Goal: Use online tool/utility: Utilize a website feature to perform a specific function

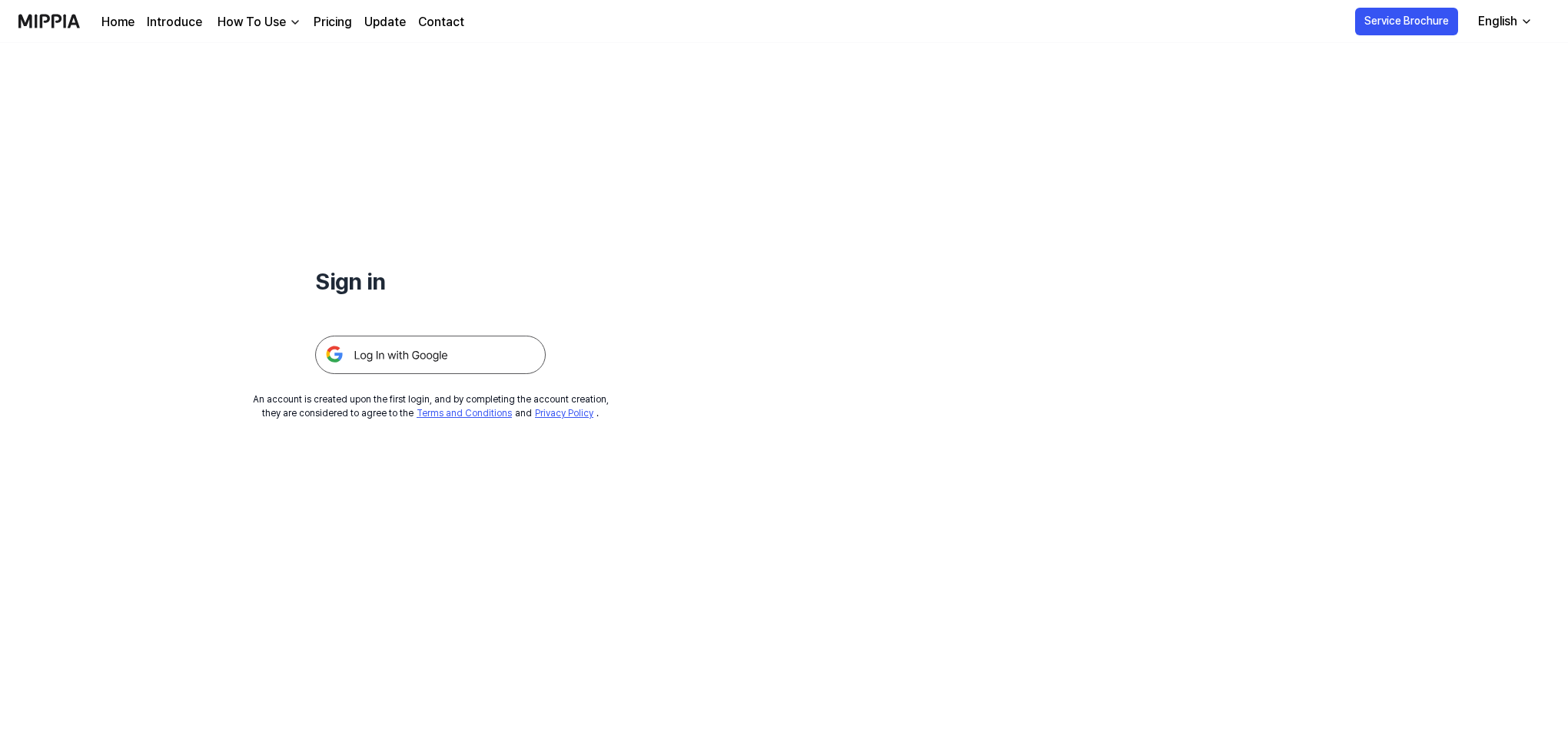
click at [442, 356] on img at bounding box center [431, 355] width 231 height 38
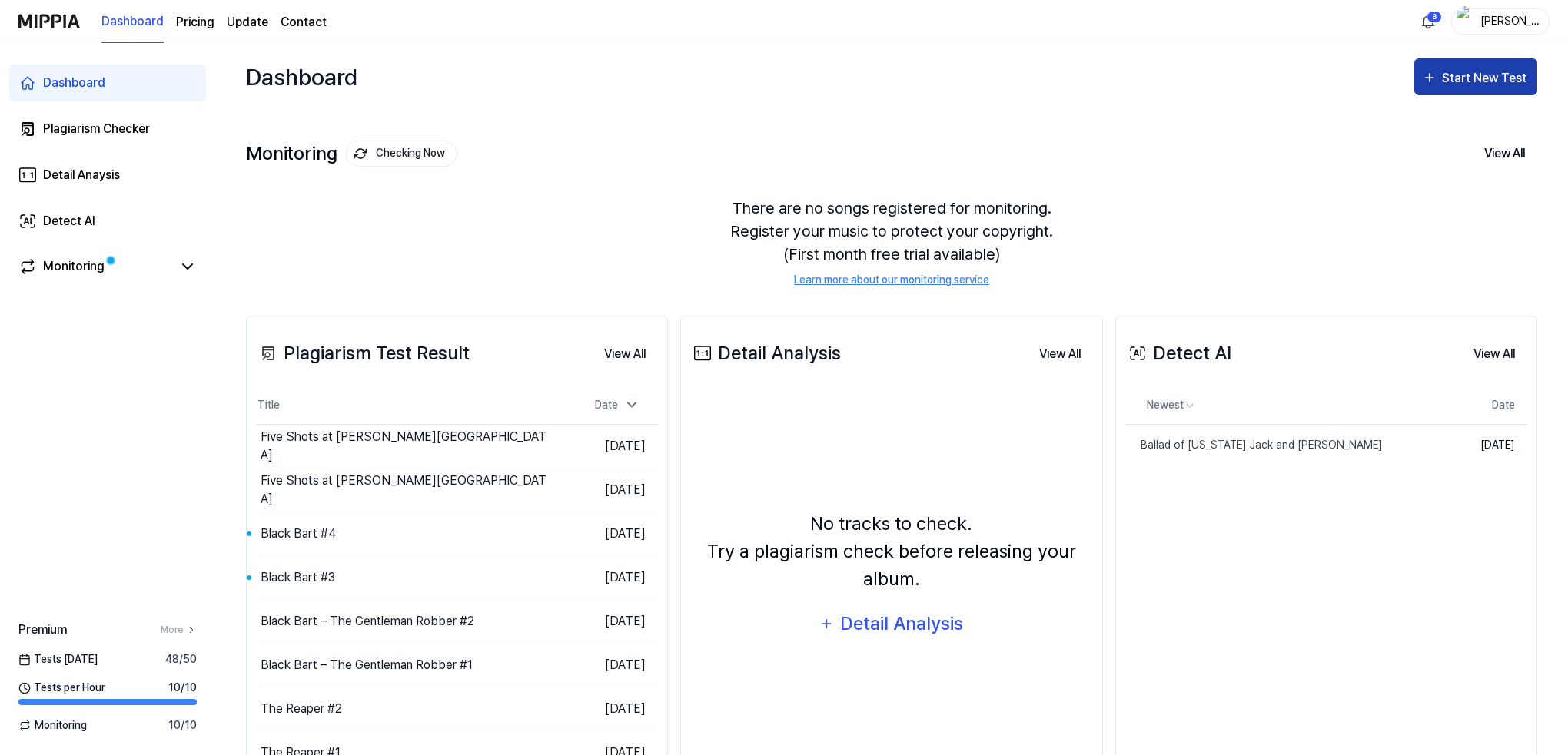
click at [1467, 79] on div "Start New Test" at bounding box center [1486, 78] width 88 height 20
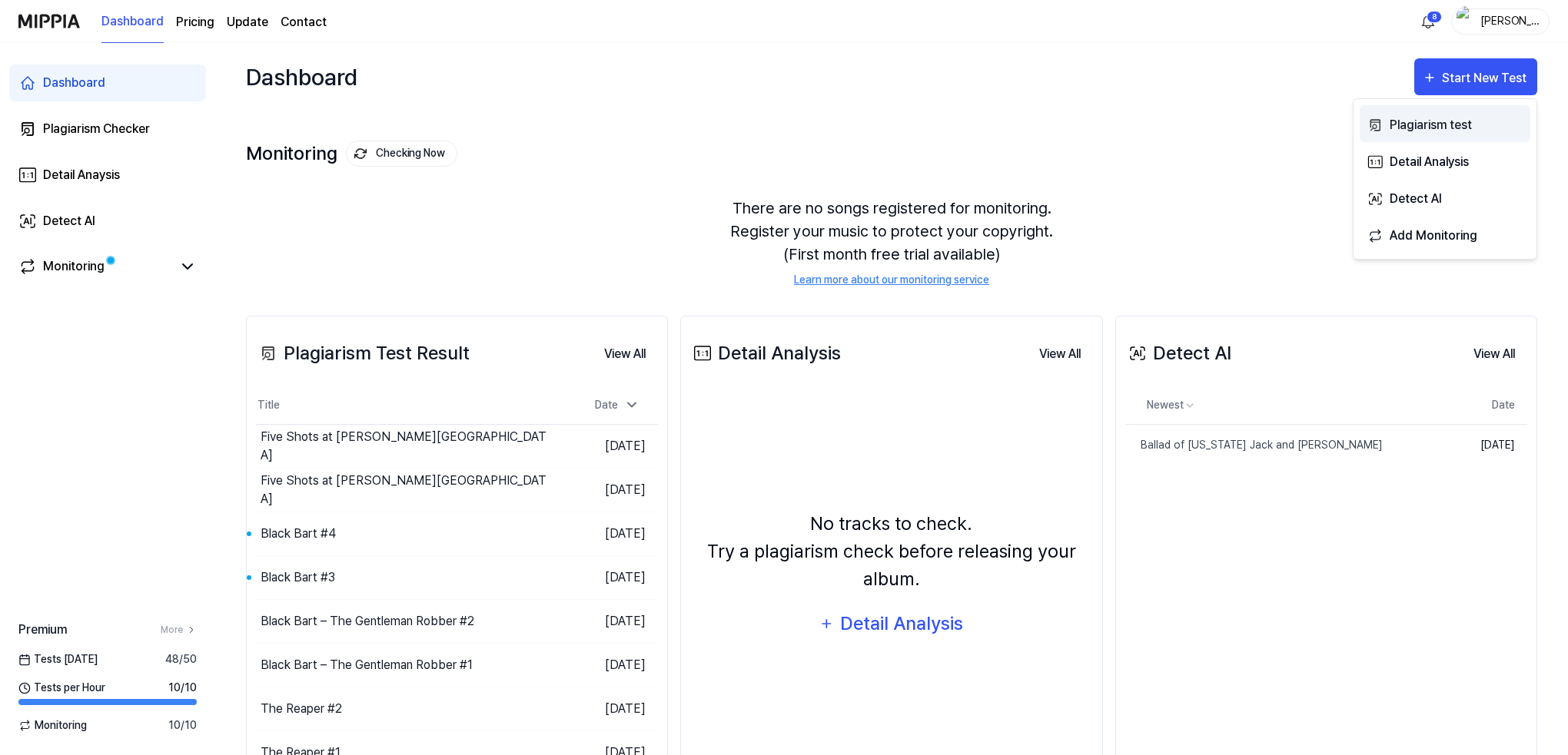
click at [1410, 125] on div "Plagiarism test" at bounding box center [1456, 125] width 134 height 20
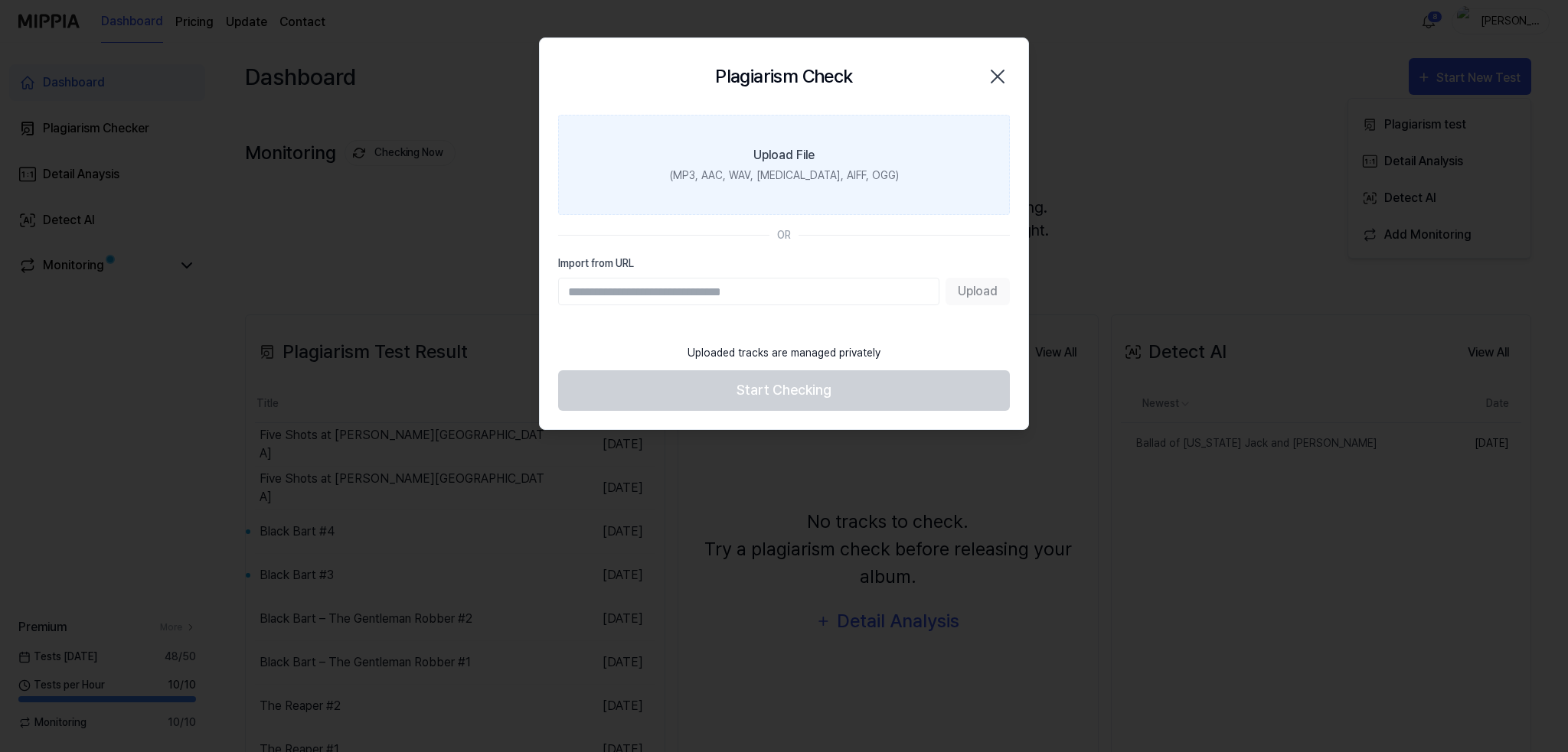
click at [745, 159] on label "Upload File (MP3, AAC, WAV, FLAC, AIFF, OGG)" at bounding box center [784, 164] width 452 height 100
click at [0, 0] on input "Upload File (MP3, AAC, WAV, FLAC, AIFF, OGG)" at bounding box center [0, 0] width 0 height 0
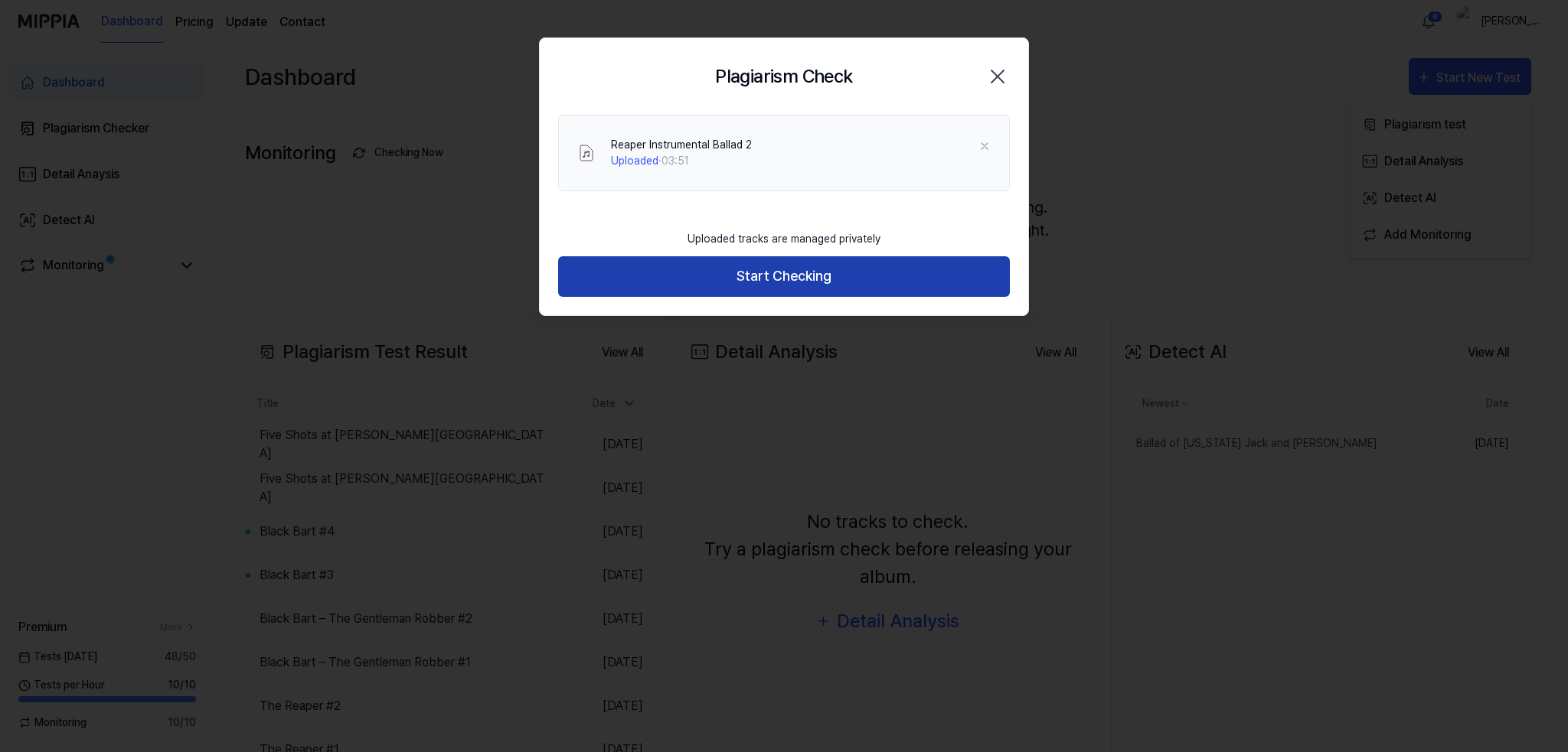
click at [777, 277] on button "Start Checking" at bounding box center [784, 277] width 452 height 41
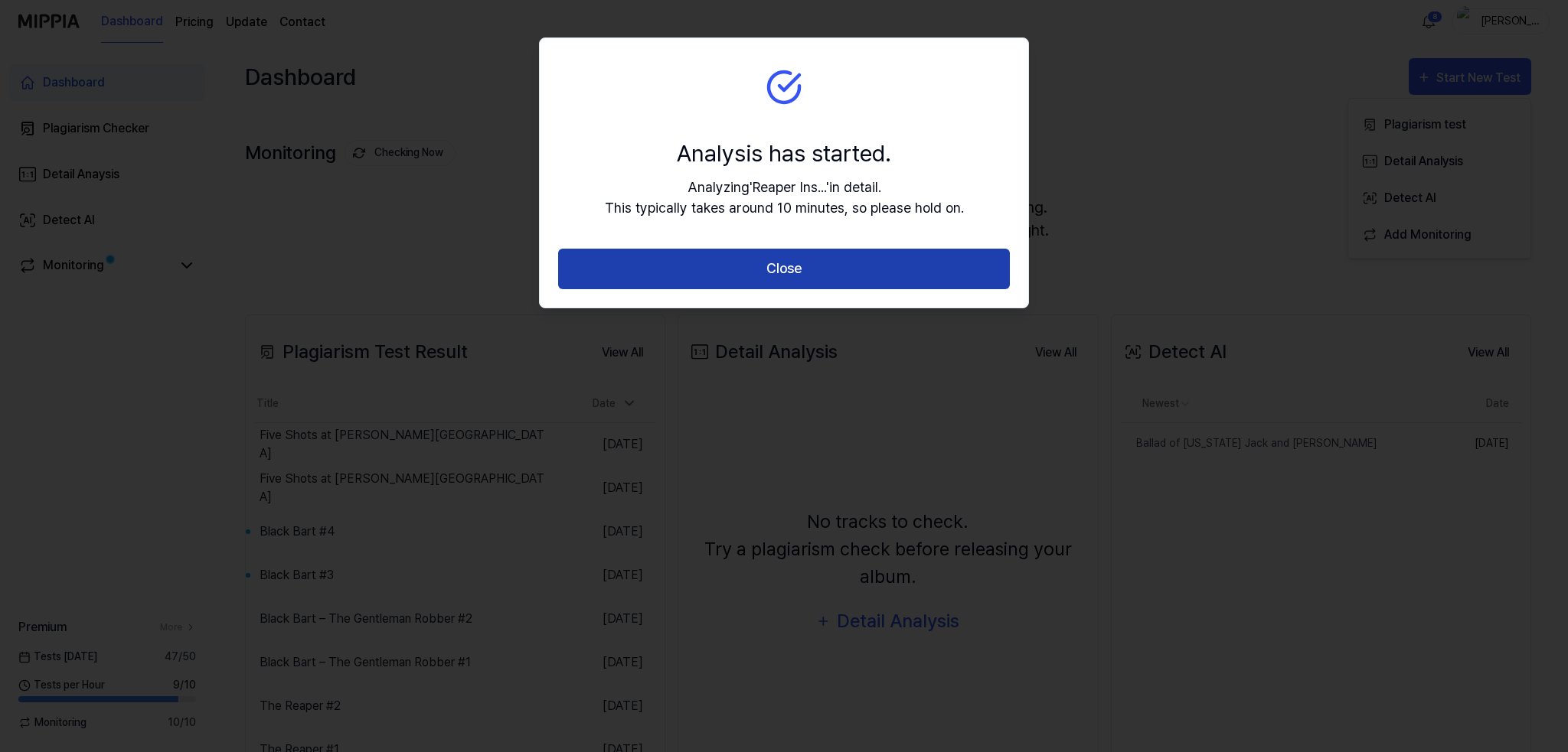
click at [793, 266] on button "Close" at bounding box center [784, 269] width 452 height 41
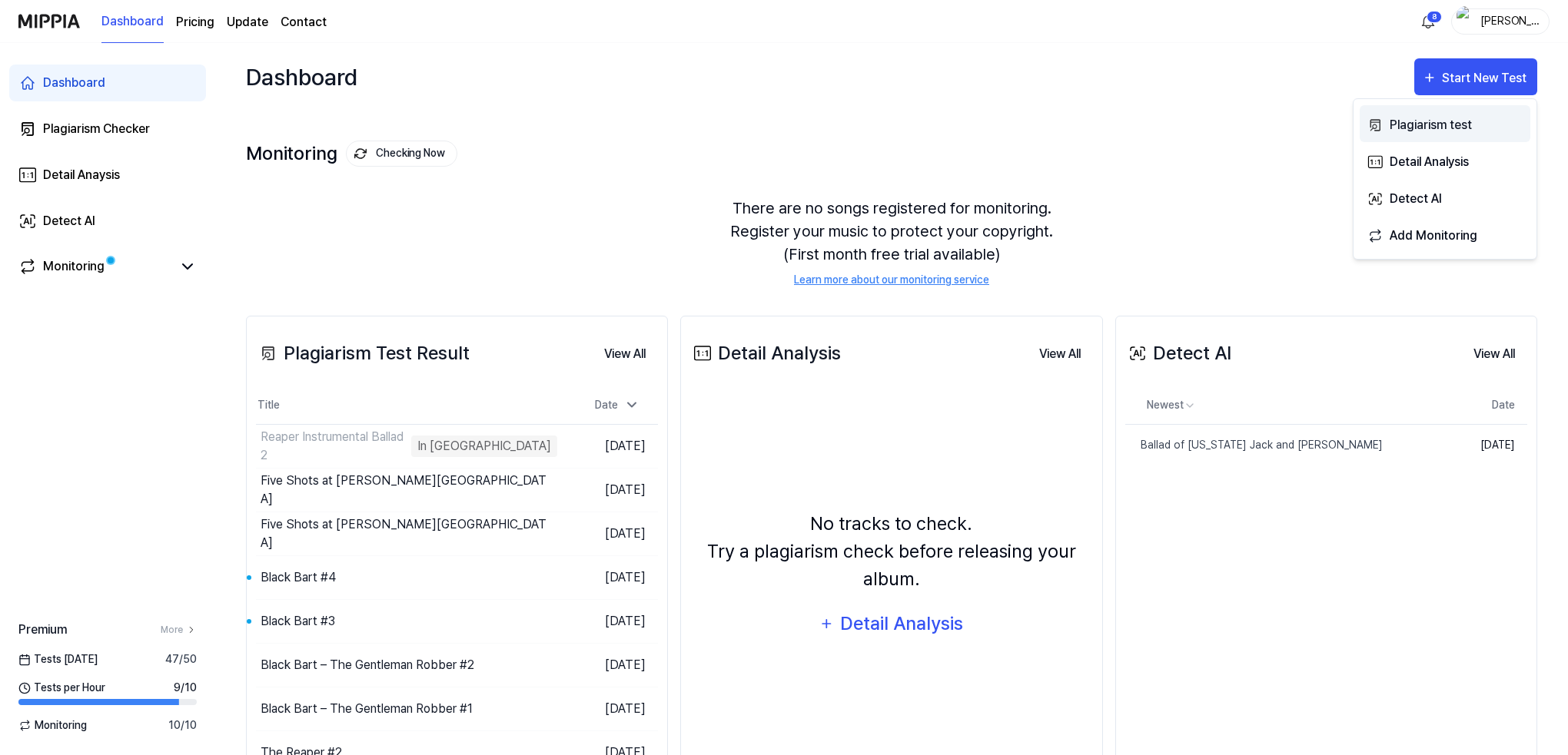
click at [1418, 124] on div "Plagiarism test" at bounding box center [1456, 125] width 134 height 20
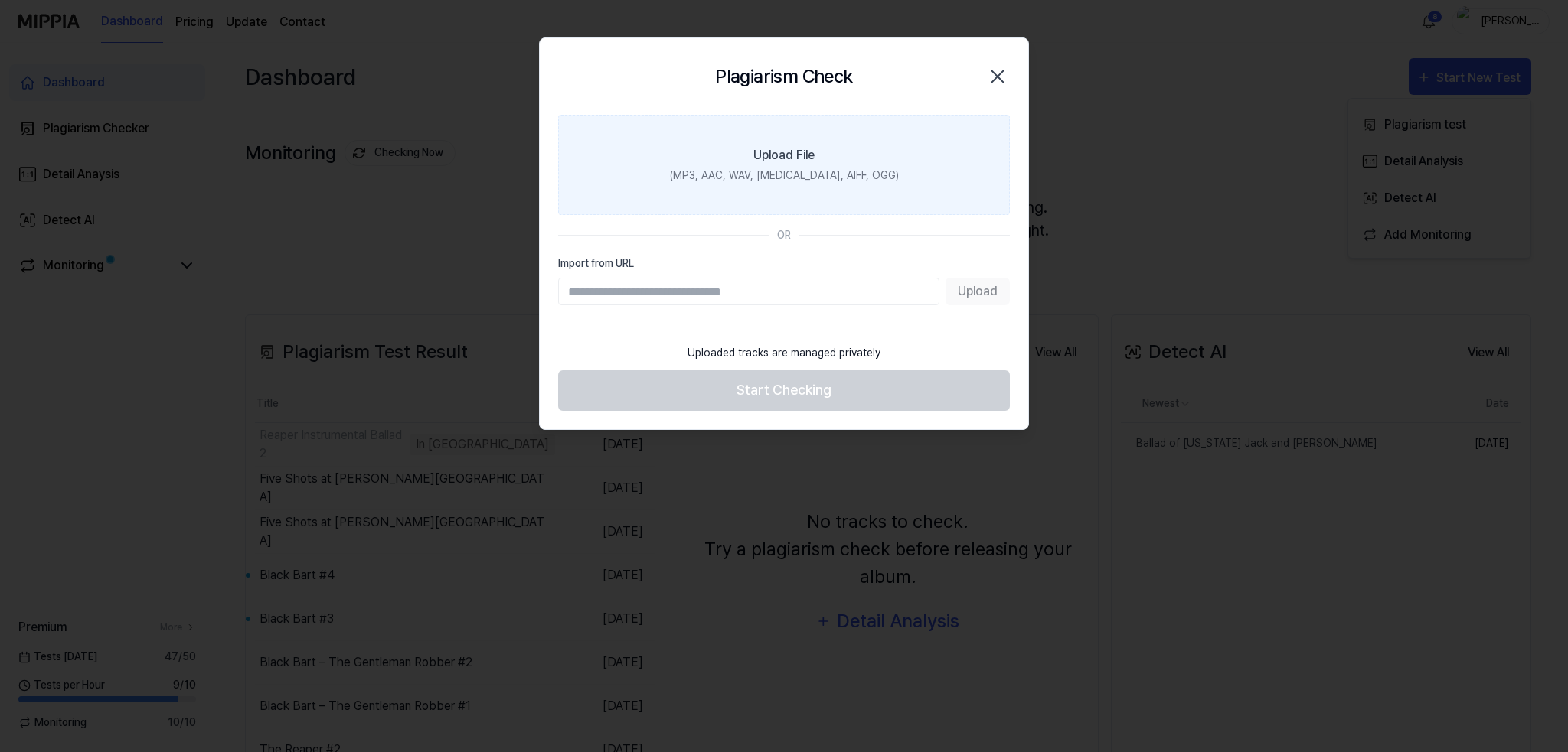
click at [719, 180] on div "(MP3, AAC, WAV, FLAC, AIFF, OGG)" at bounding box center [784, 175] width 229 height 17
click at [0, 0] on input "Upload File (MP3, AAC, WAV, FLAC, AIFF, OGG)" at bounding box center [0, 0] width 0 height 0
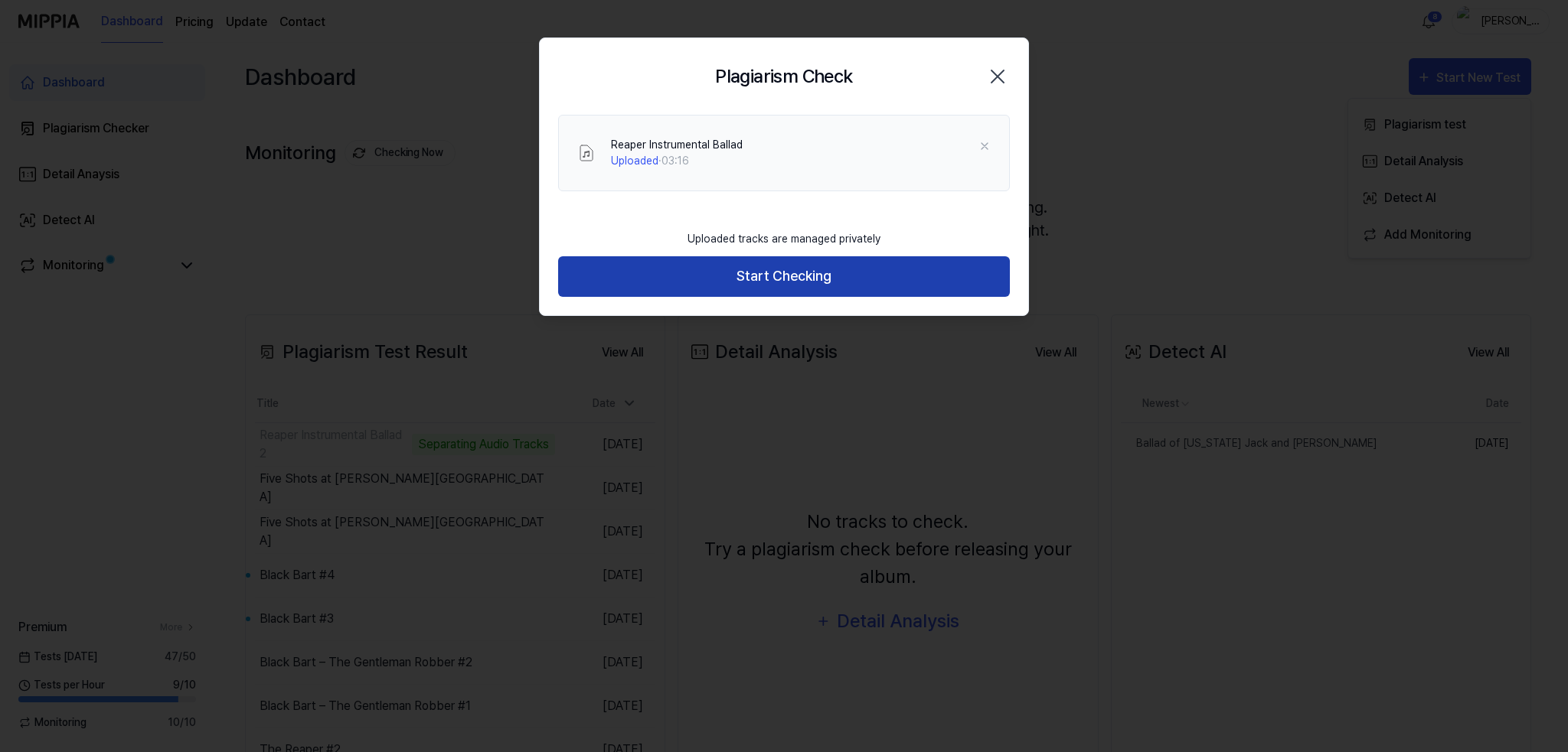
click at [769, 274] on button "Start Checking" at bounding box center [784, 277] width 452 height 41
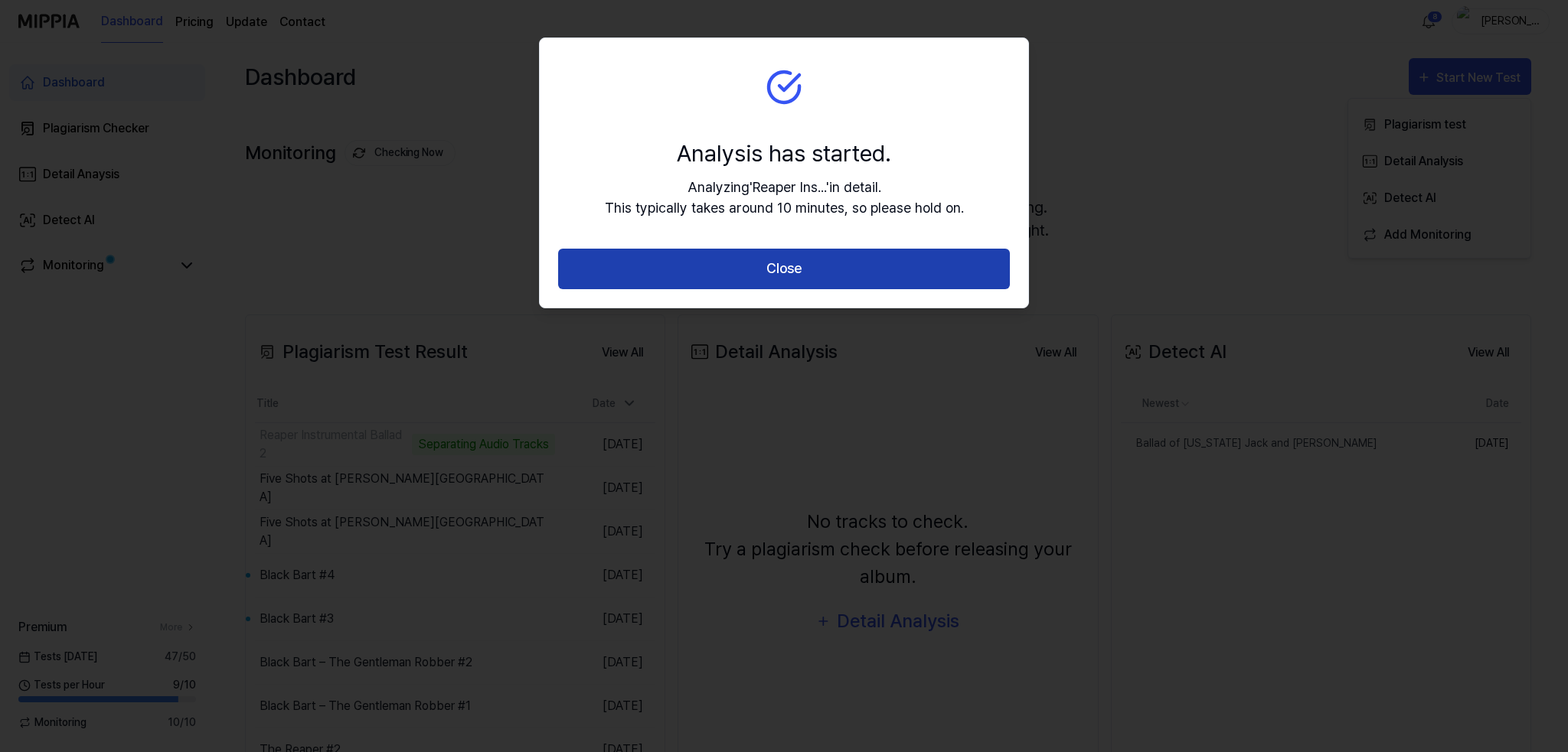
click at [774, 274] on button "Close" at bounding box center [784, 269] width 452 height 41
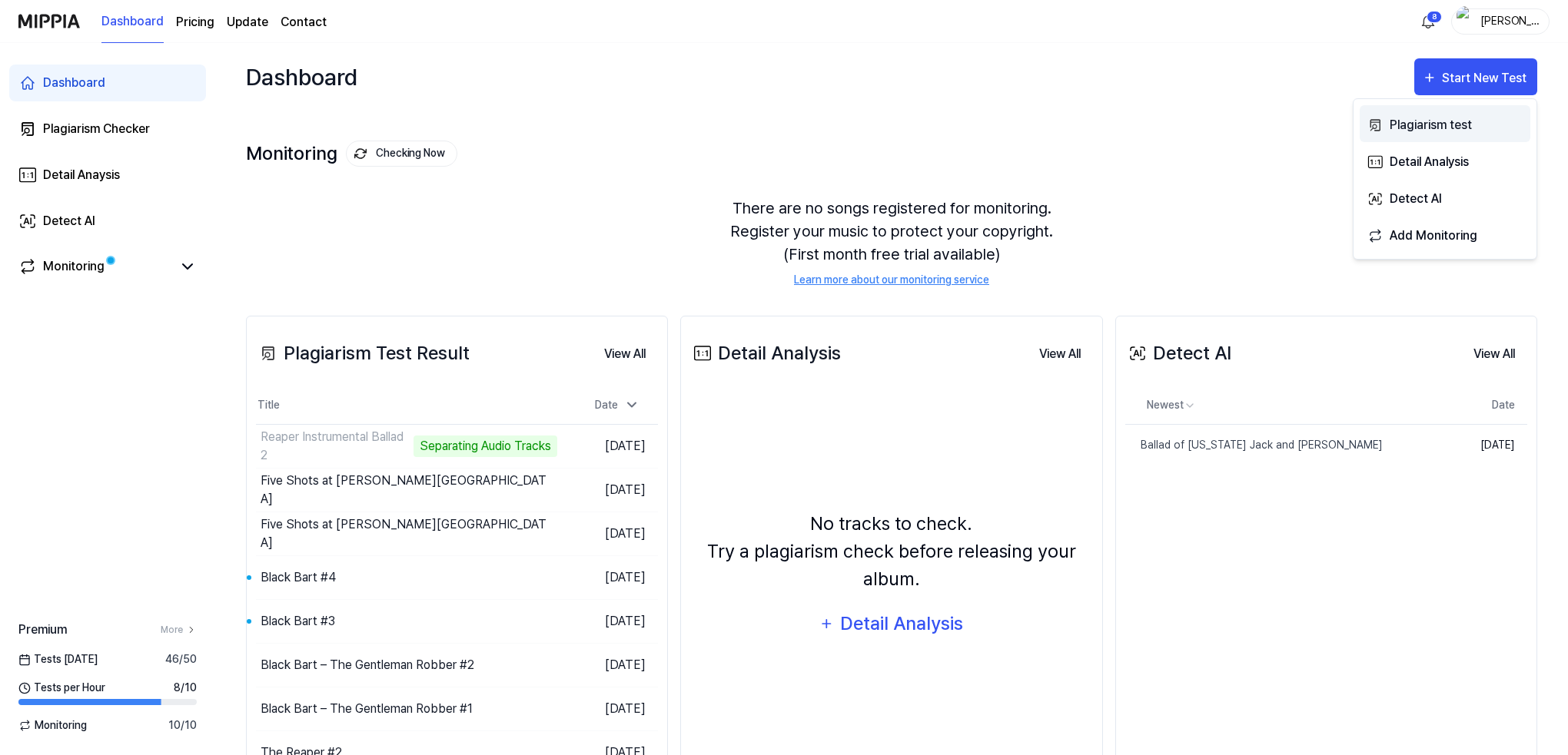
click at [1439, 122] on div "Plagiarism test" at bounding box center [1456, 125] width 134 height 20
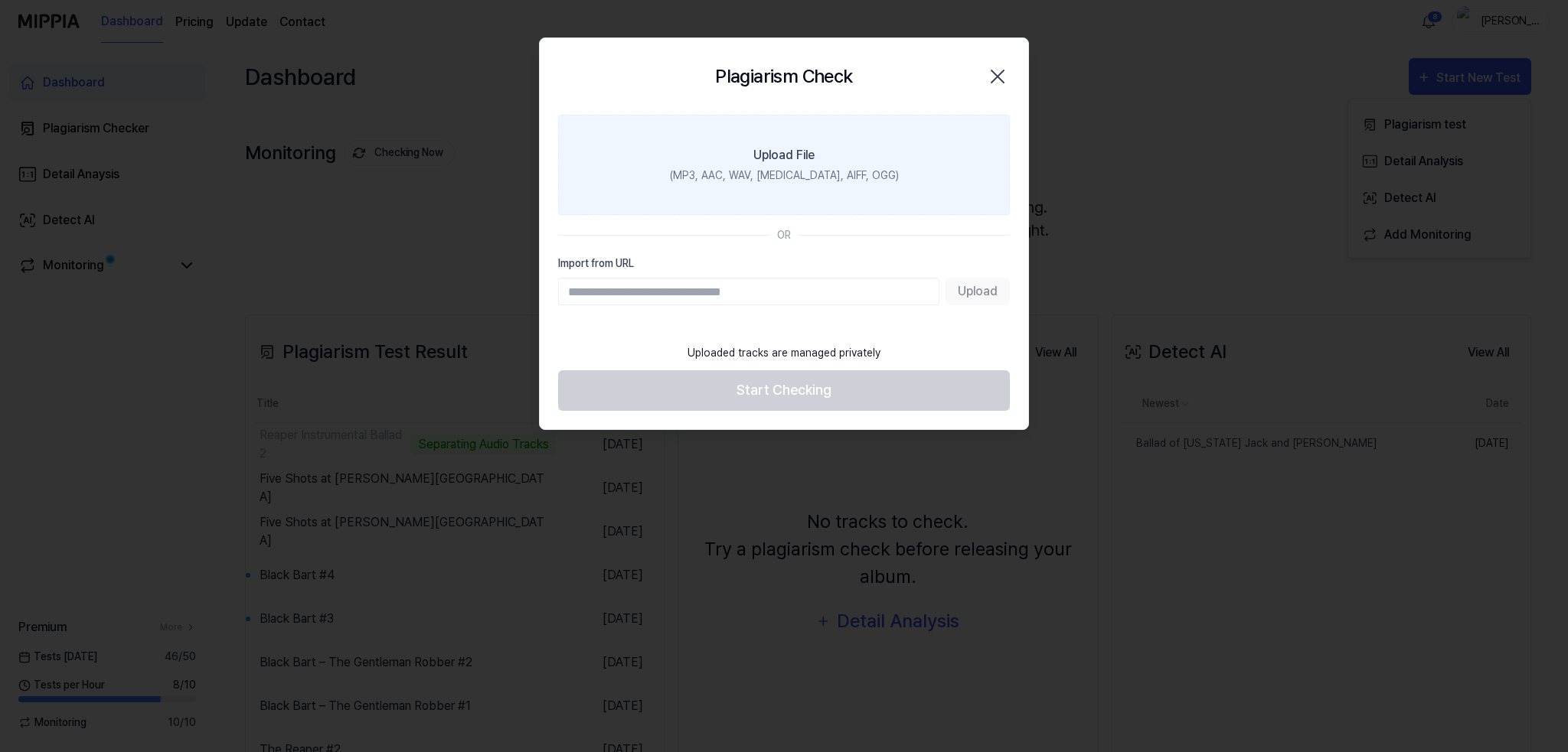
click at [745, 164] on label "Upload File (MP3, AAC, WAV, FLAC, AIFF, OGG)" at bounding box center [784, 164] width 452 height 100
click at [0, 0] on input "Upload File (MP3, AAC, WAV, FLAC, AIFF, OGG)" at bounding box center [0, 0] width 0 height 0
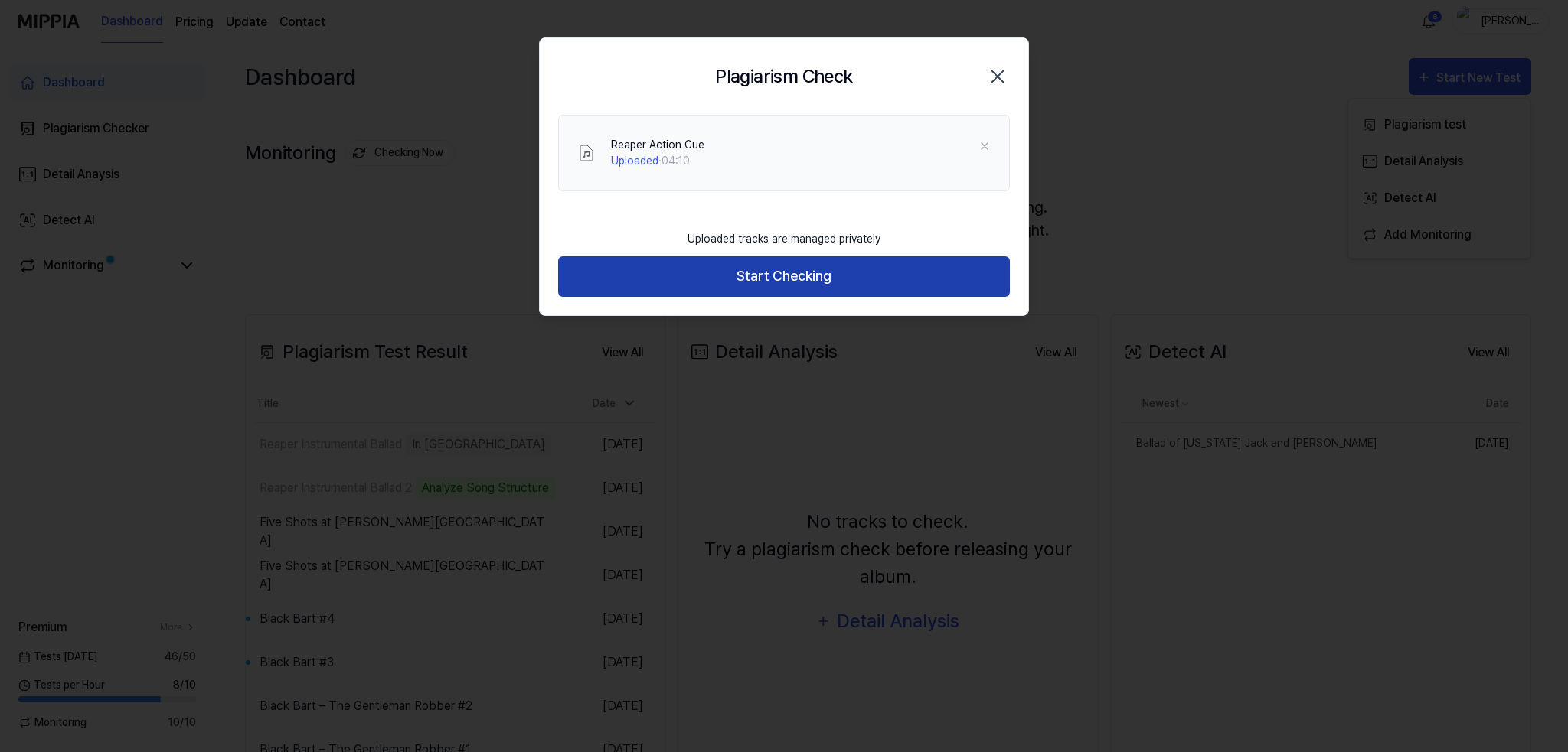
click at [777, 270] on button "Start Checking" at bounding box center [784, 277] width 452 height 41
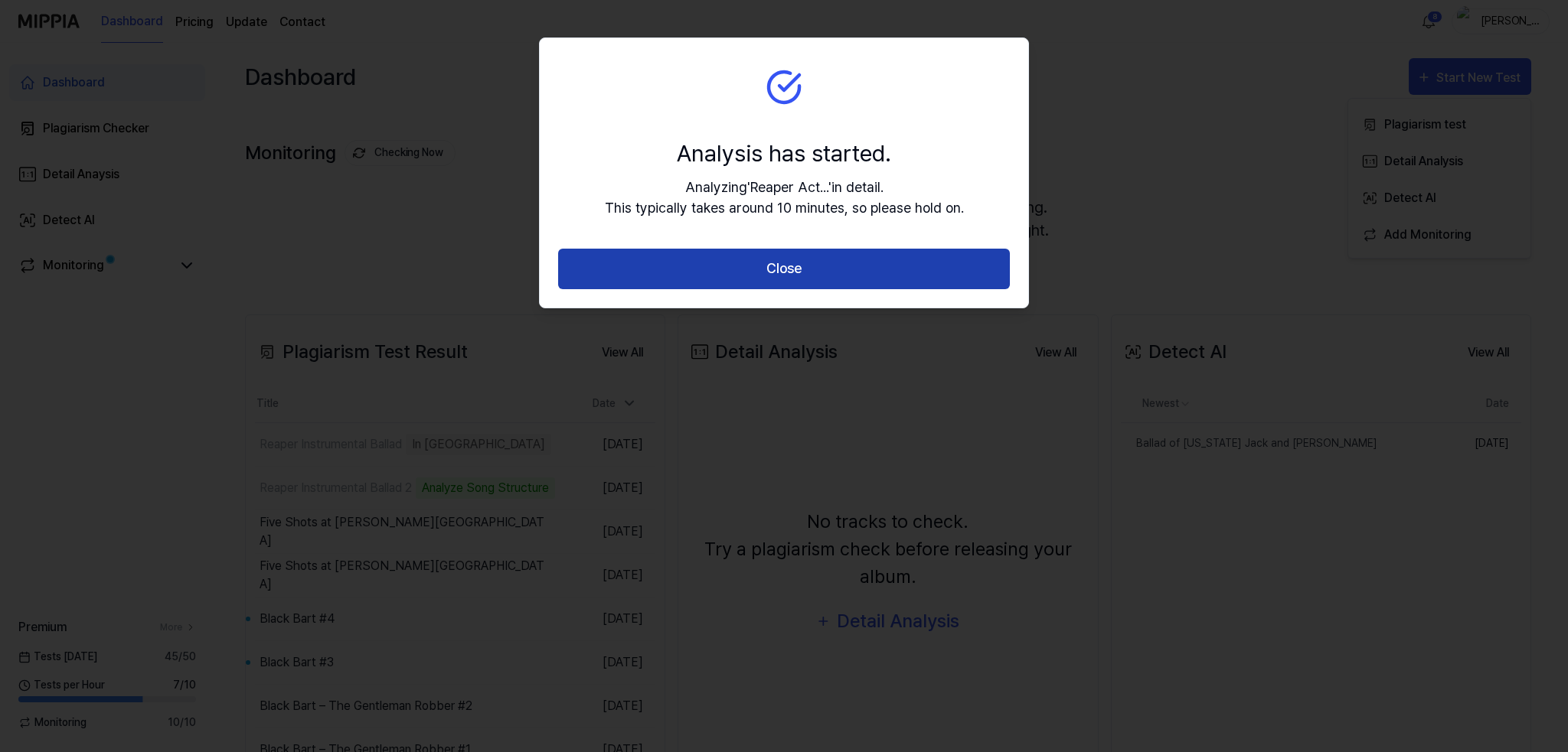
click at [784, 269] on button "Close" at bounding box center [784, 269] width 452 height 41
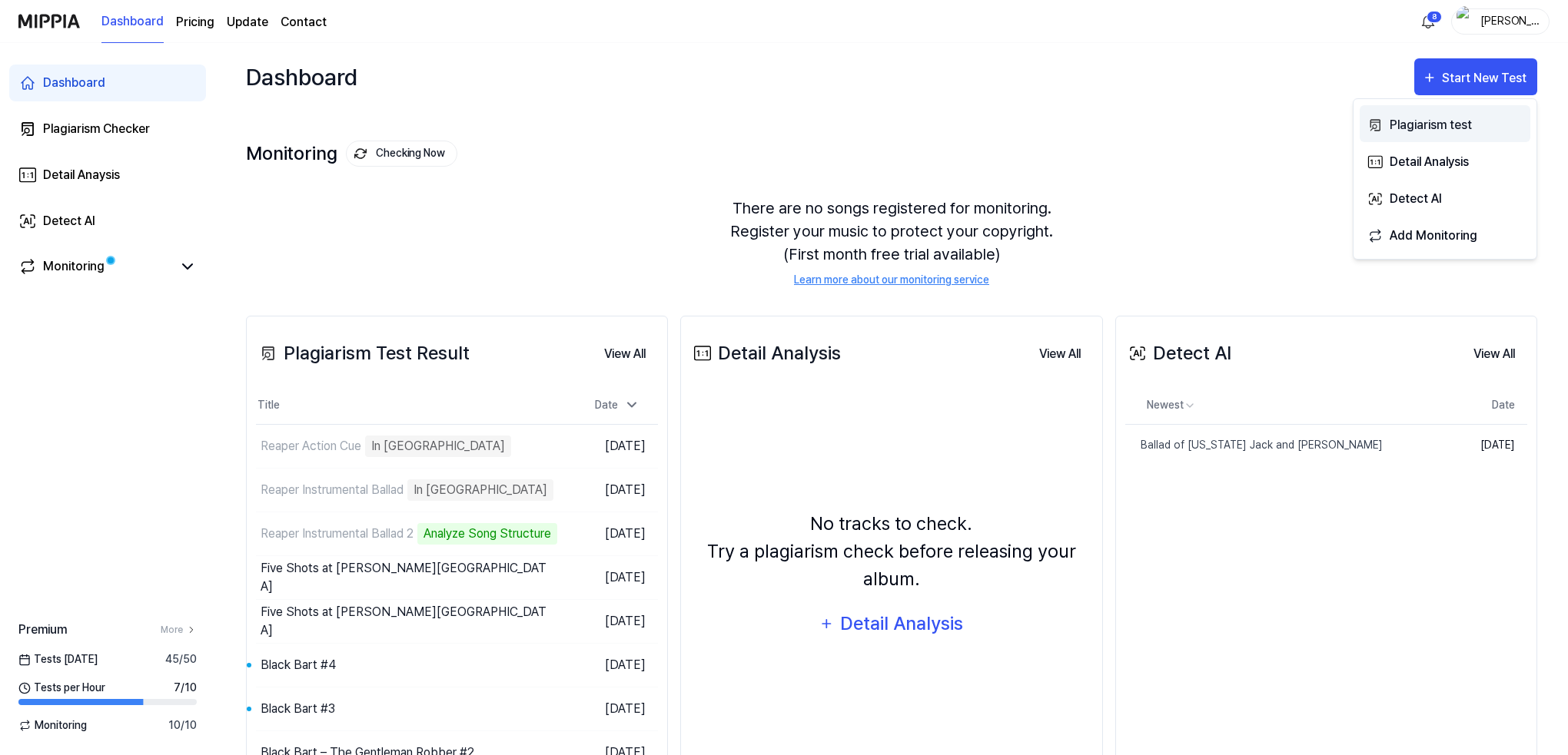
click at [1427, 122] on div "Plagiarism test" at bounding box center [1456, 125] width 134 height 20
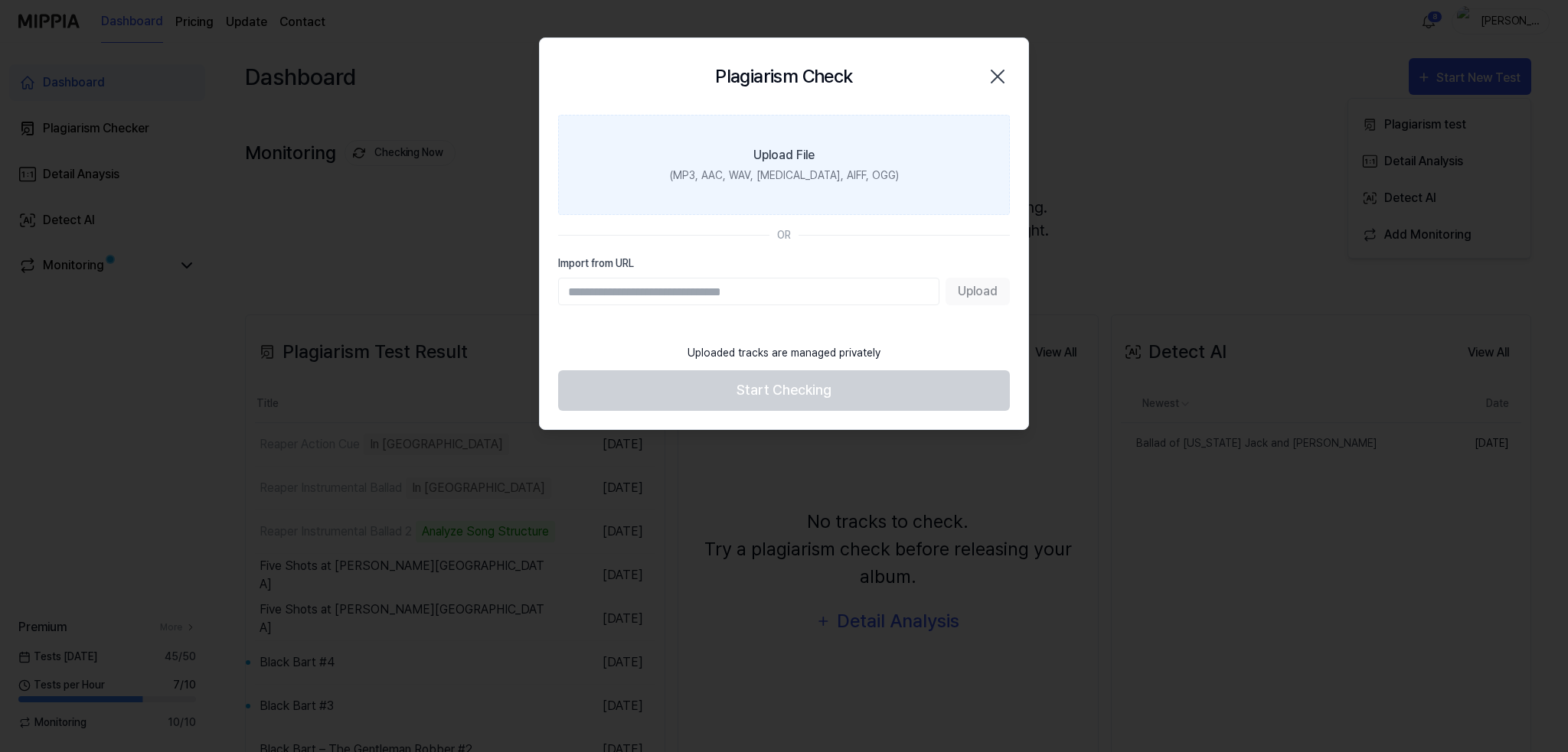
click at [806, 170] on div "(MP3, AAC, WAV, FLAC, AIFF, OGG)" at bounding box center [784, 175] width 229 height 17
click at [0, 0] on input "Upload File (MP3, AAC, WAV, FLAC, AIFF, OGG)" at bounding box center [0, 0] width 0 height 0
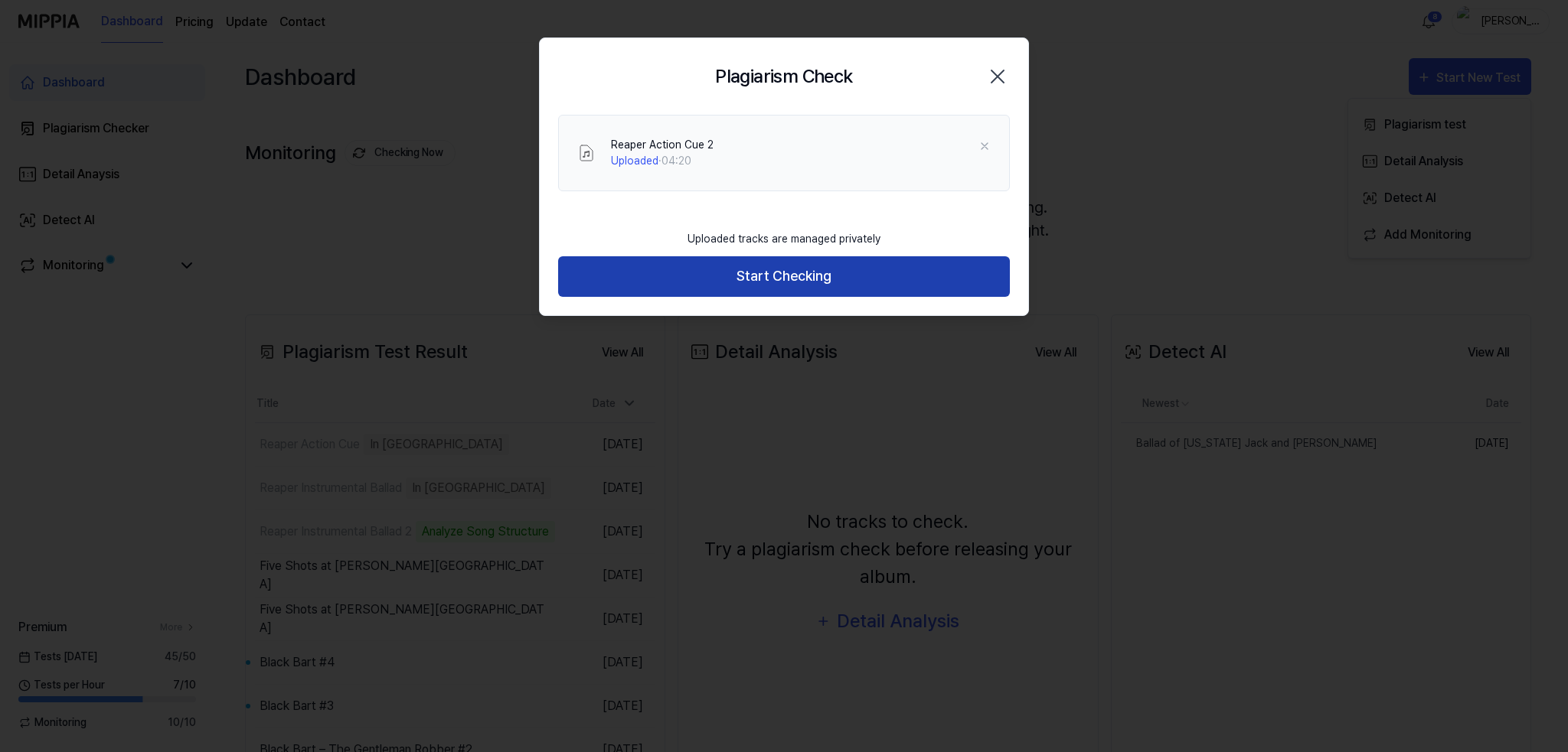
click at [770, 271] on button "Start Checking" at bounding box center [784, 277] width 452 height 41
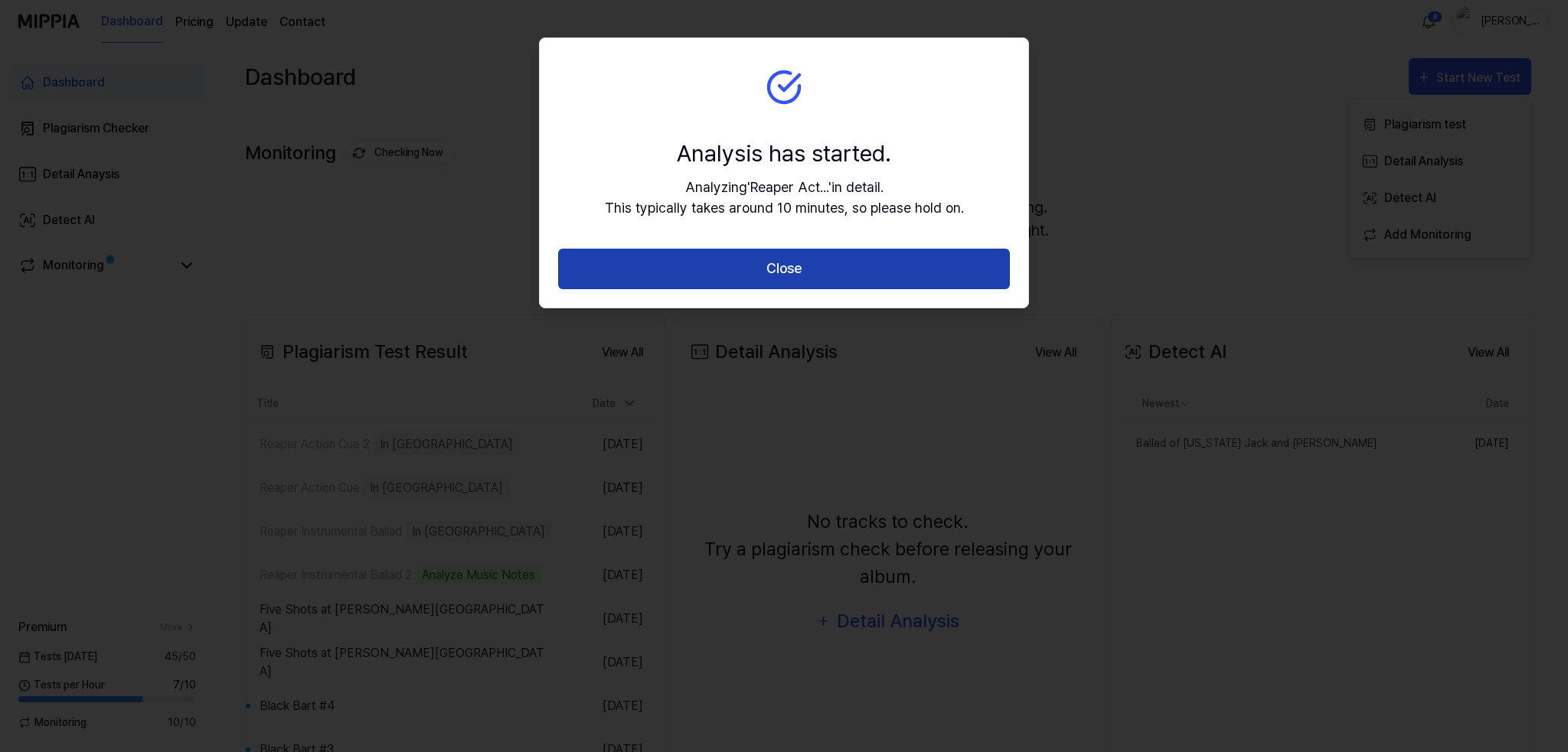
click at [771, 271] on button "Close" at bounding box center [784, 269] width 452 height 41
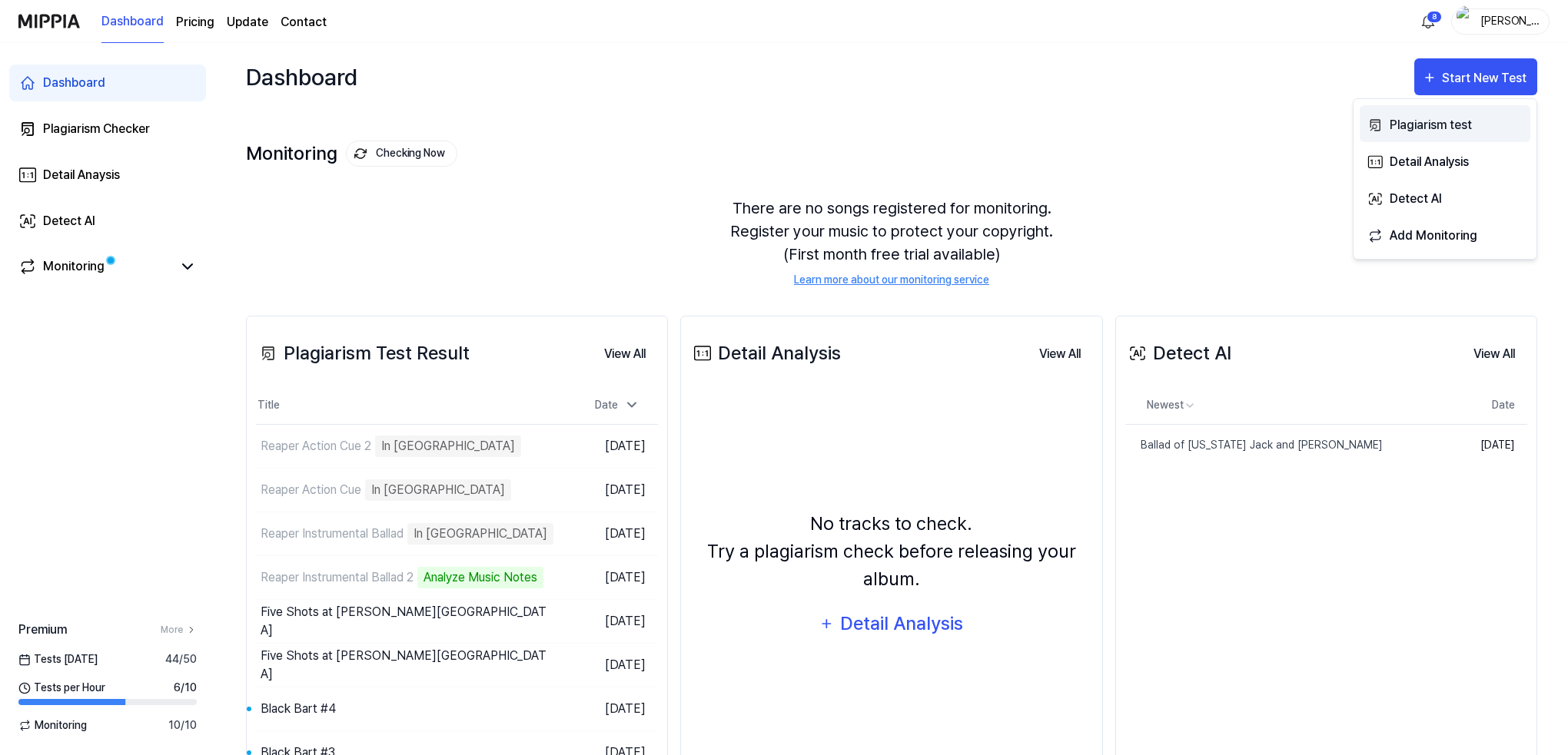
click at [1426, 122] on div "Plagiarism test" at bounding box center [1456, 125] width 134 height 20
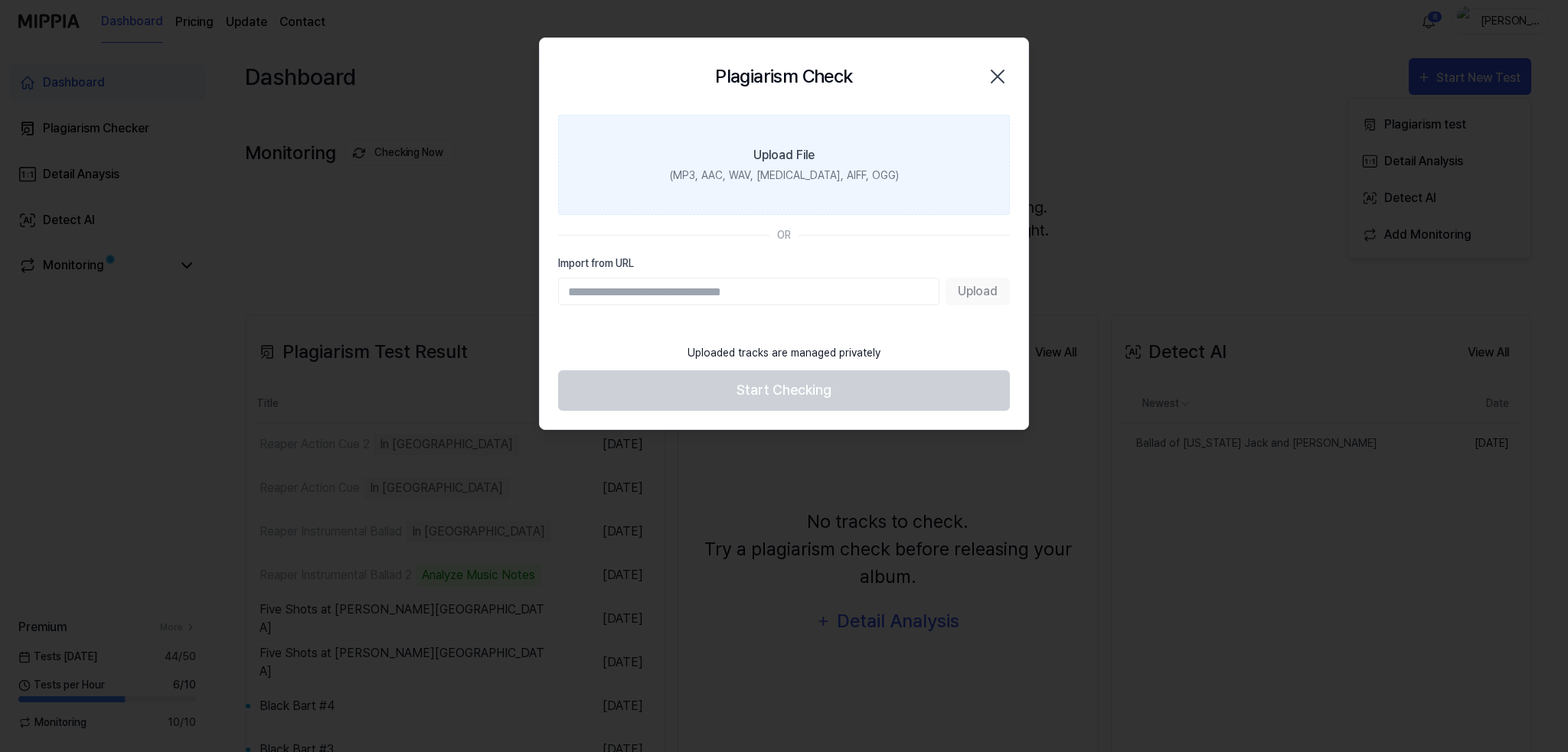
click at [835, 164] on label "Upload File (MP3, AAC, WAV, FLAC, AIFF, OGG)" at bounding box center [784, 164] width 452 height 100
click at [0, 0] on input "Upload File (MP3, AAC, WAV, FLAC, AIFF, OGG)" at bounding box center [0, 0] width 0 height 0
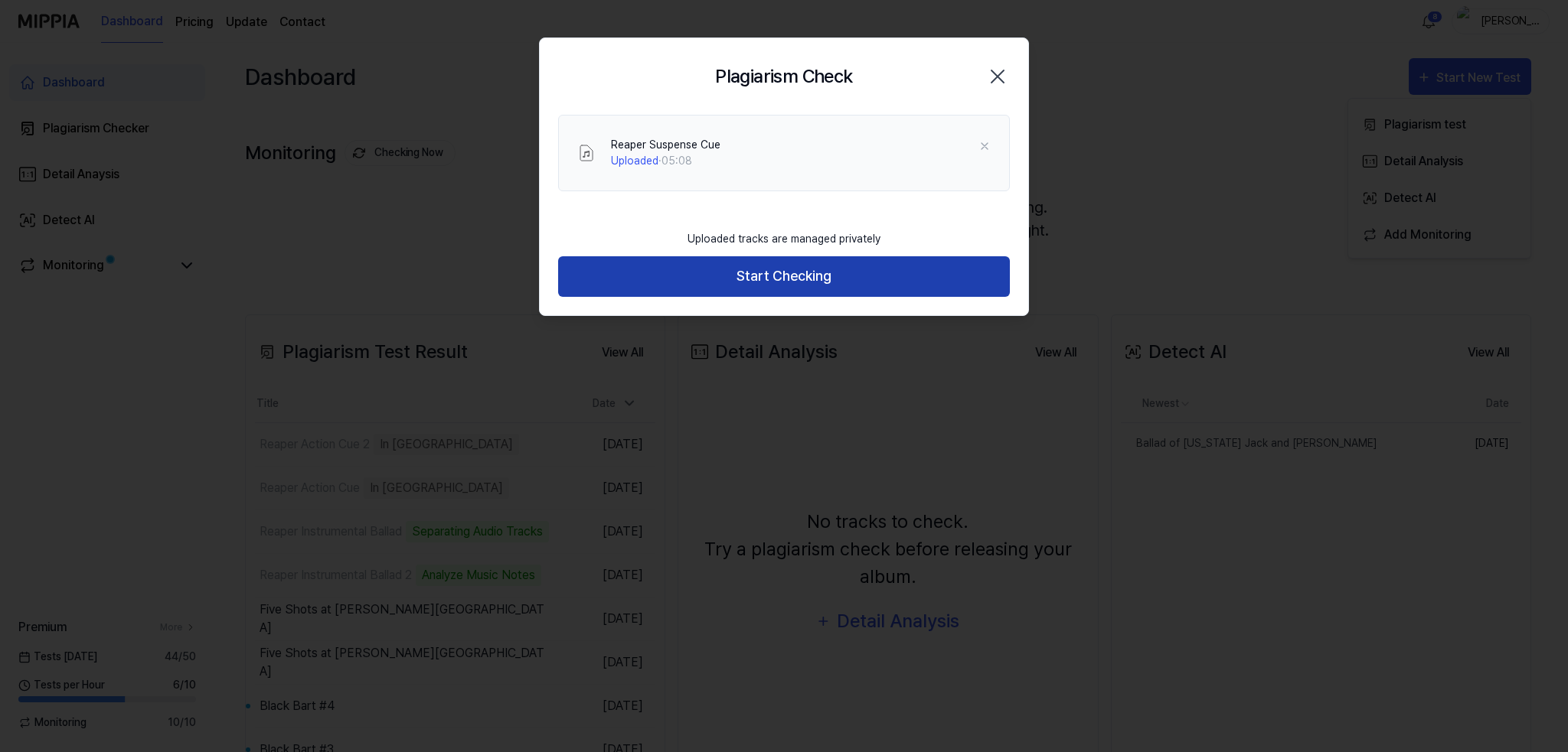
click at [789, 278] on button "Start Checking" at bounding box center [784, 277] width 452 height 41
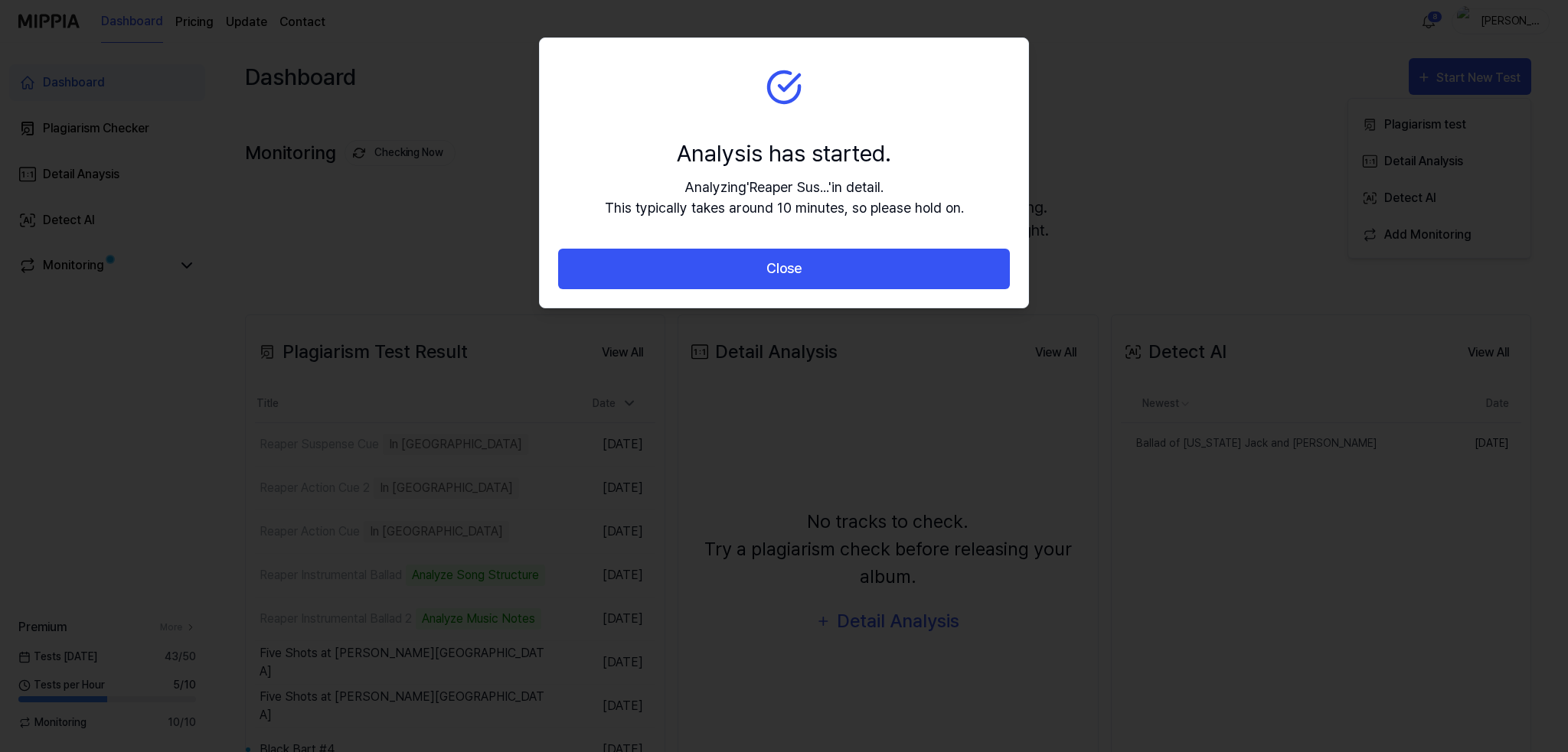
drag, startPoint x: 770, startPoint y: 266, endPoint x: 1121, endPoint y: 213, distance: 355.0
click at [782, 266] on button "Close" at bounding box center [784, 269] width 452 height 41
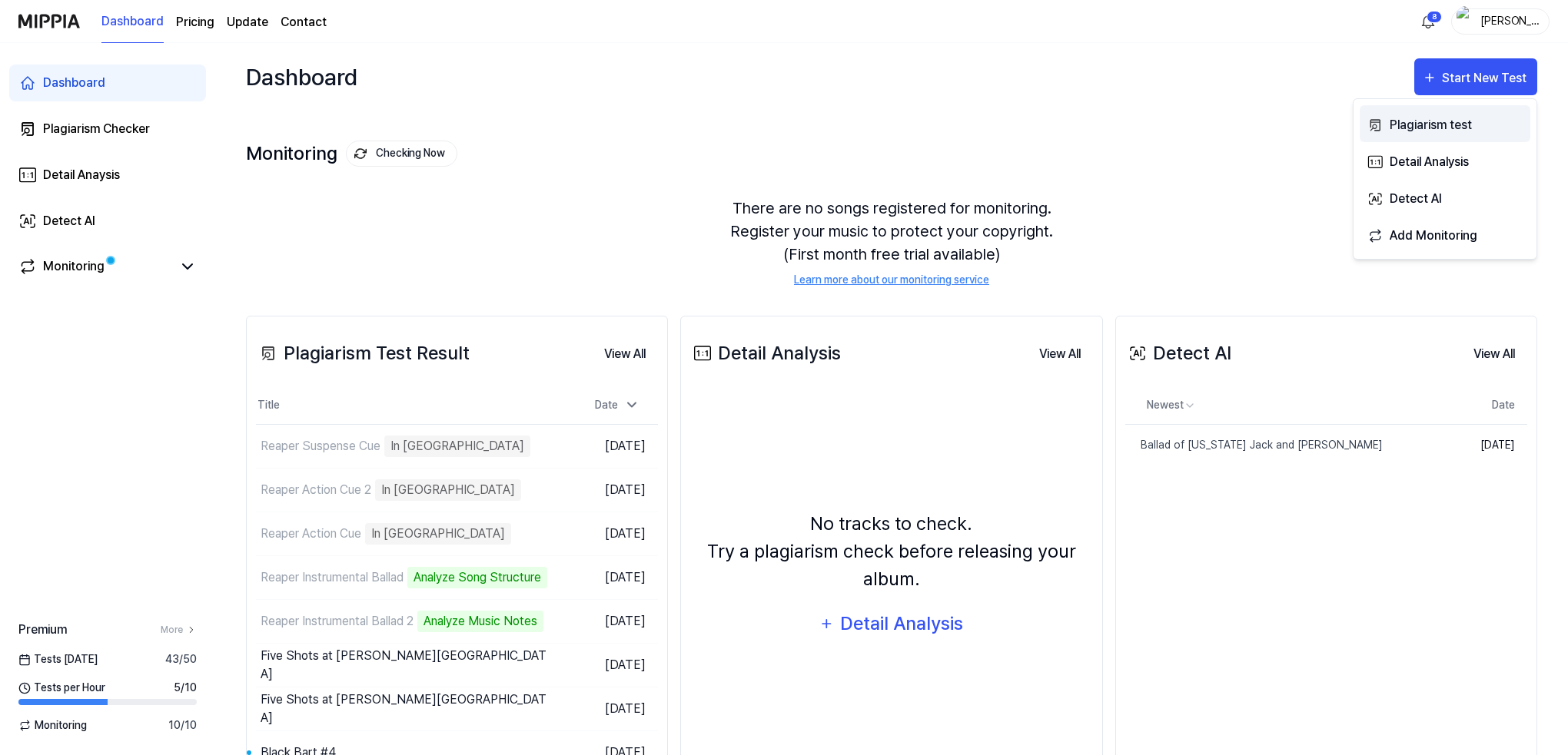
click at [1434, 125] on div "Plagiarism test" at bounding box center [1456, 125] width 134 height 20
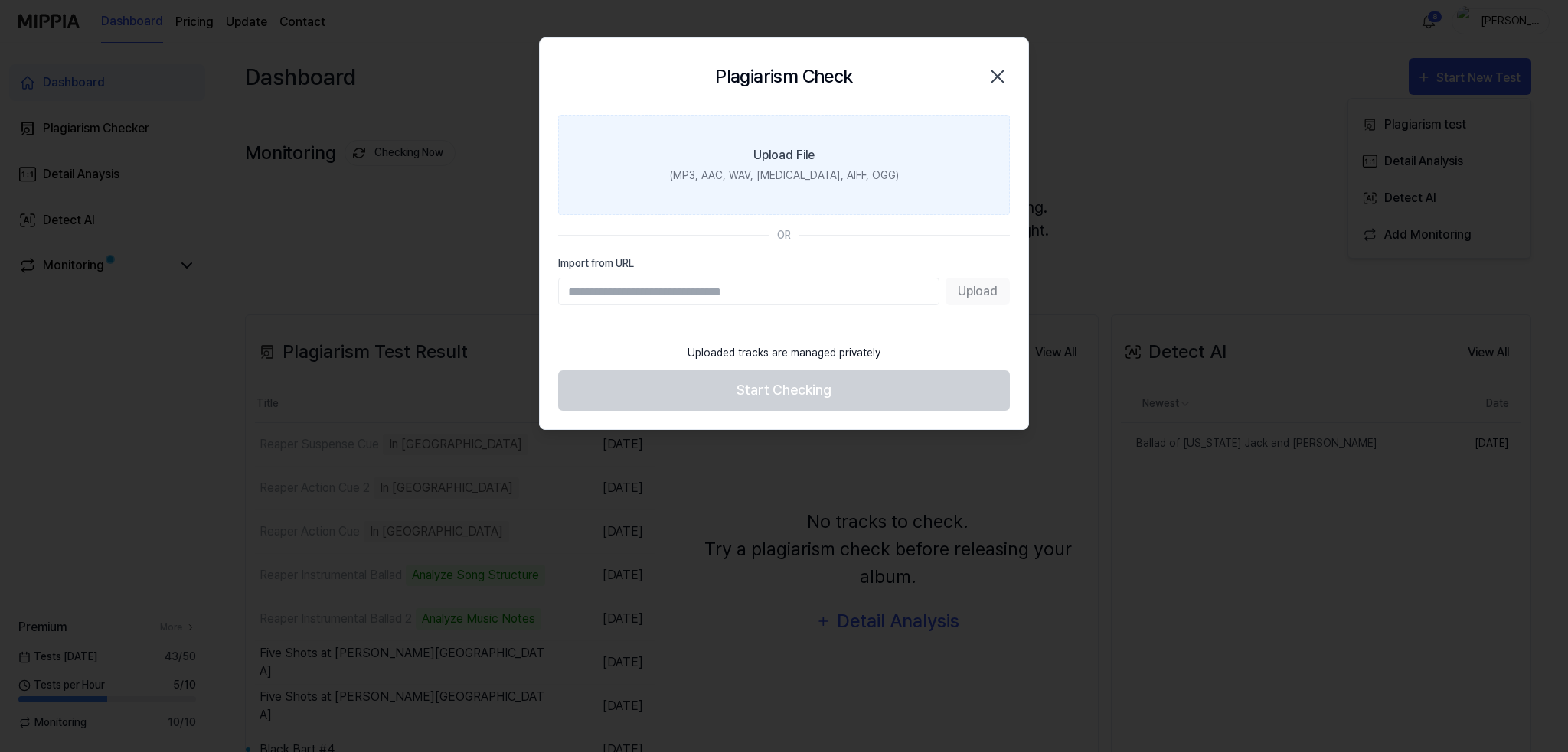
click at [817, 172] on div "(MP3, AAC, WAV, FLAC, AIFF, OGG)" at bounding box center [784, 175] width 229 height 17
click at [0, 0] on input "Upload File (MP3, AAC, WAV, FLAC, AIFF, OGG)" at bounding box center [0, 0] width 0 height 0
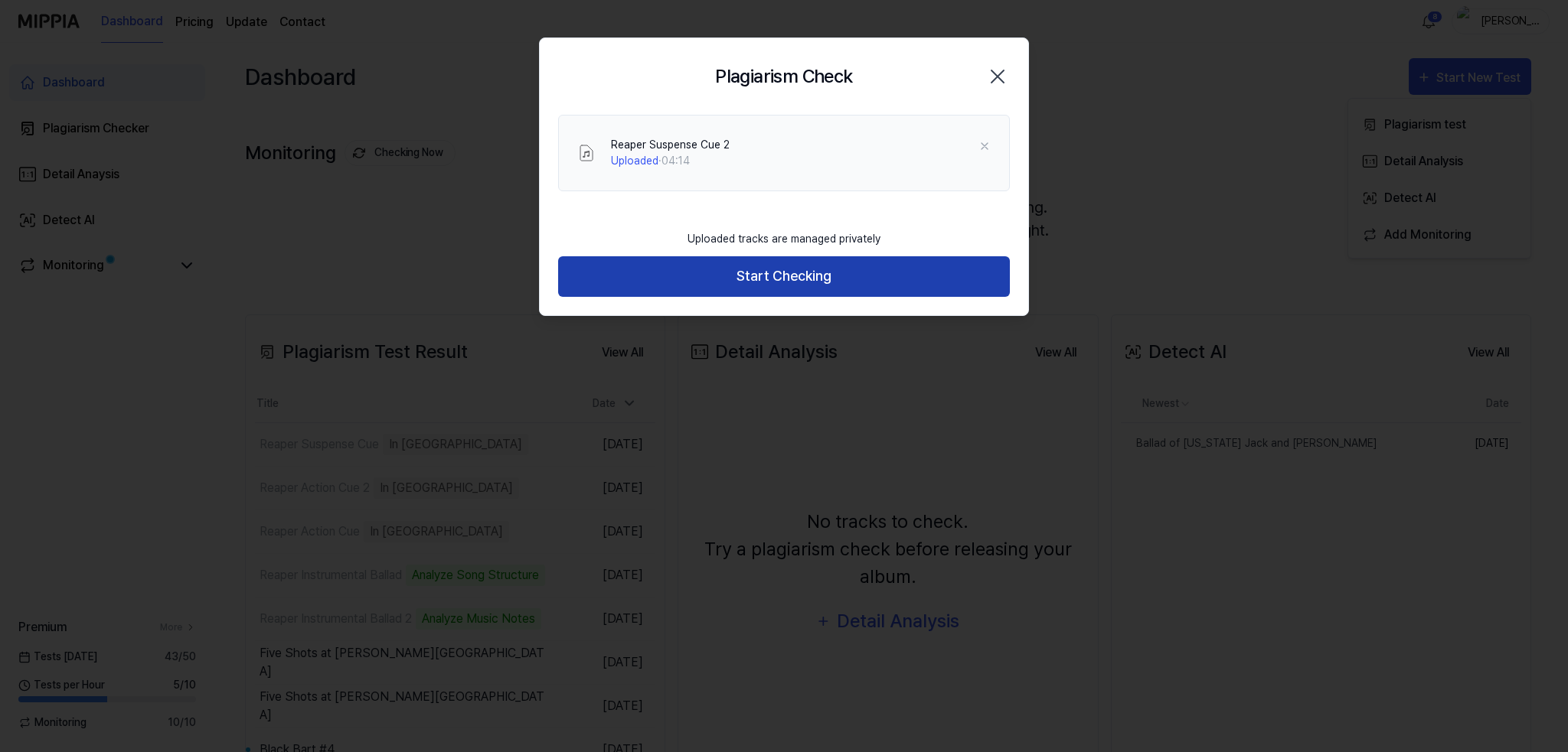
click at [778, 281] on button "Start Checking" at bounding box center [784, 277] width 452 height 41
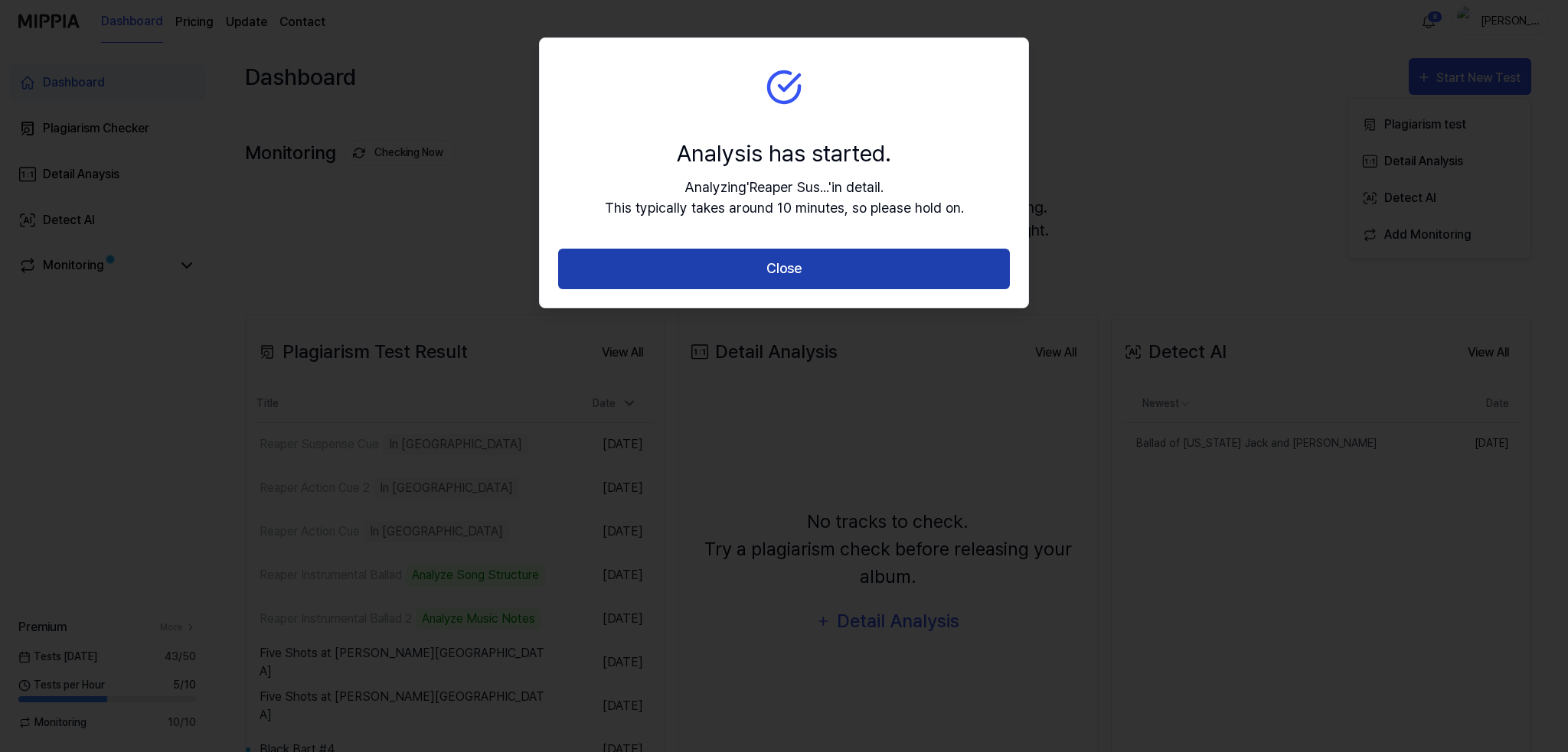
click at [779, 280] on button "Close" at bounding box center [784, 269] width 452 height 41
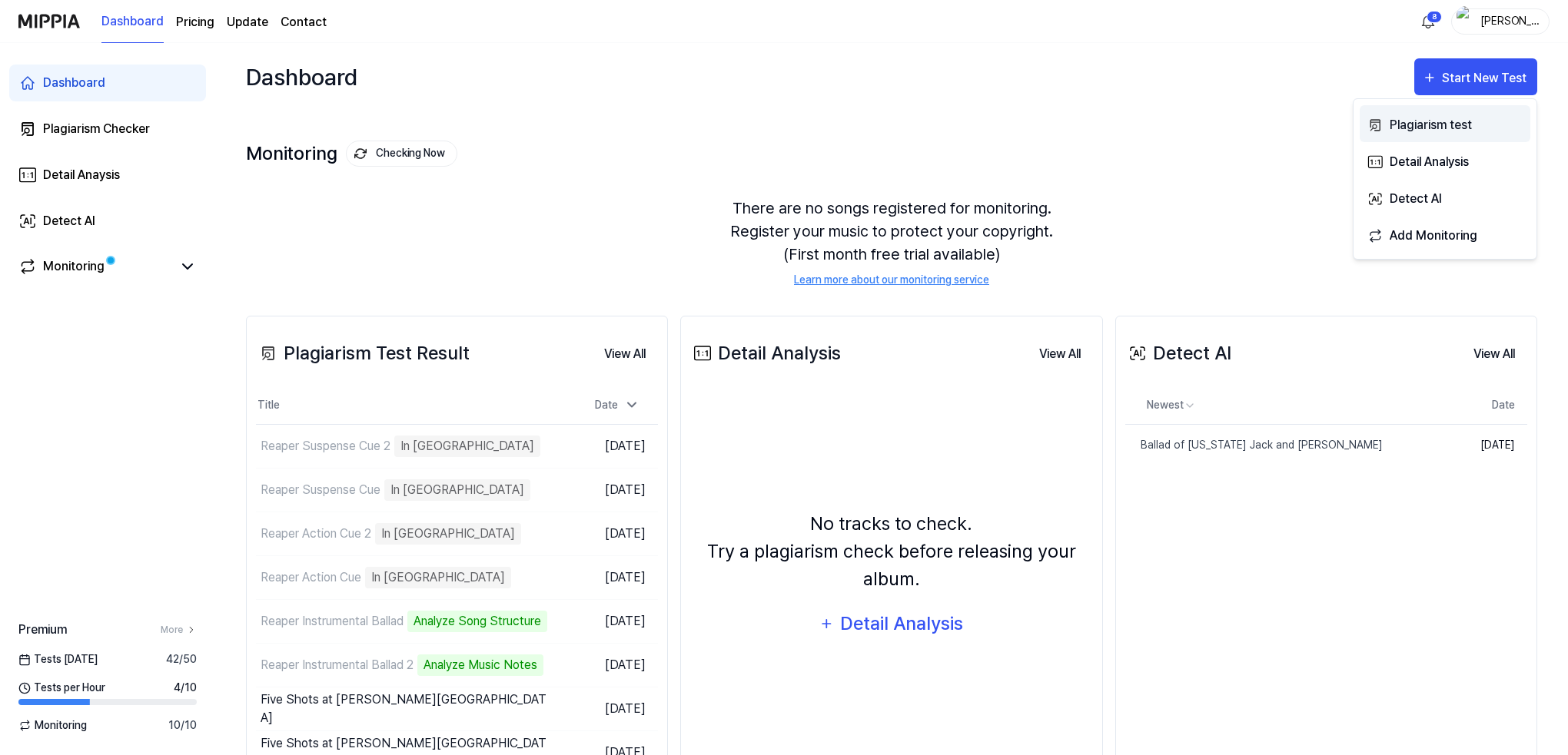
click at [1423, 125] on div "Plagiarism test" at bounding box center [1456, 125] width 134 height 20
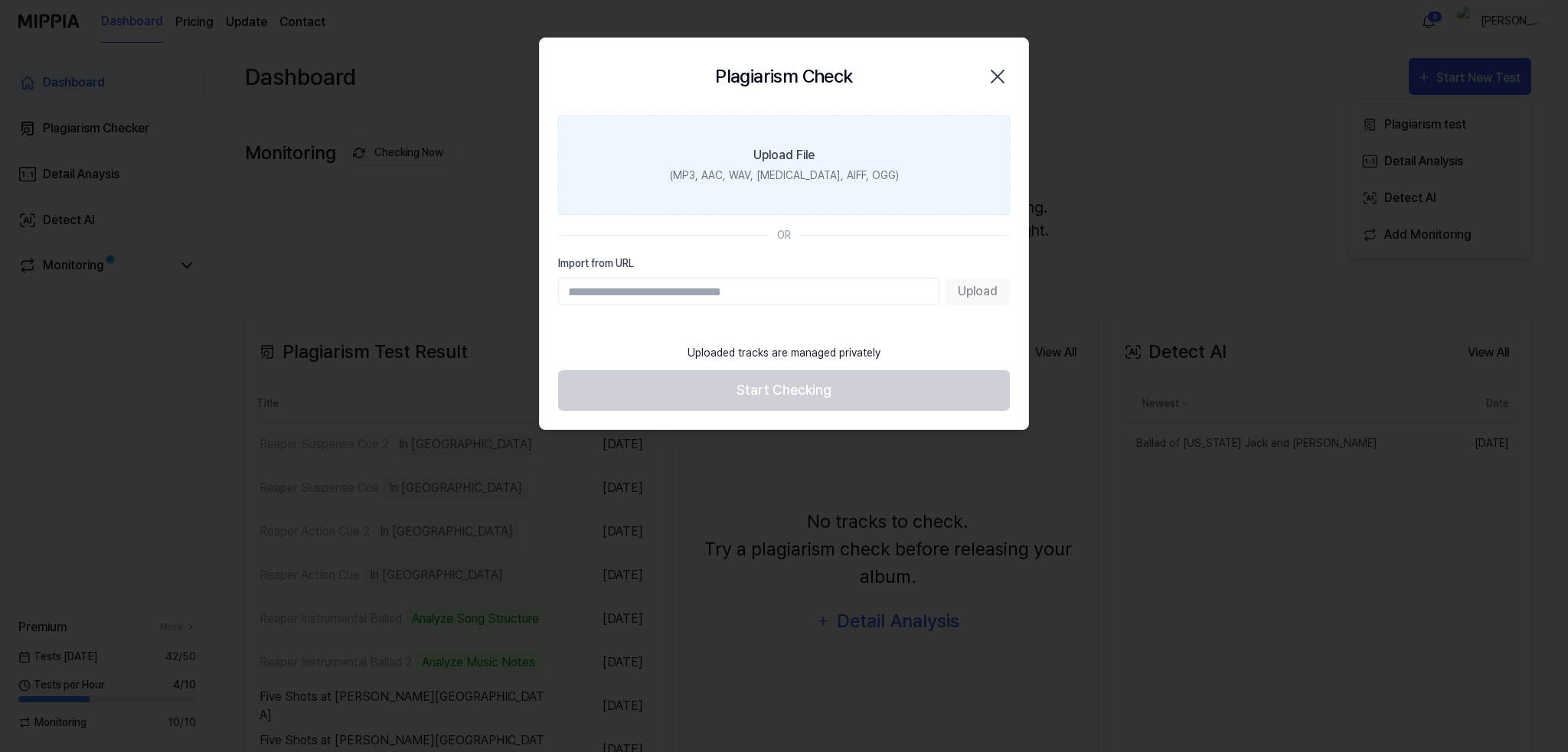
click at [815, 165] on label "Upload File (MP3, AAC, WAV, FLAC, AIFF, OGG)" at bounding box center [784, 164] width 452 height 100
click at [0, 0] on input "Upload File (MP3, AAC, WAV, FLAC, AIFF, OGG)" at bounding box center [0, 0] width 0 height 0
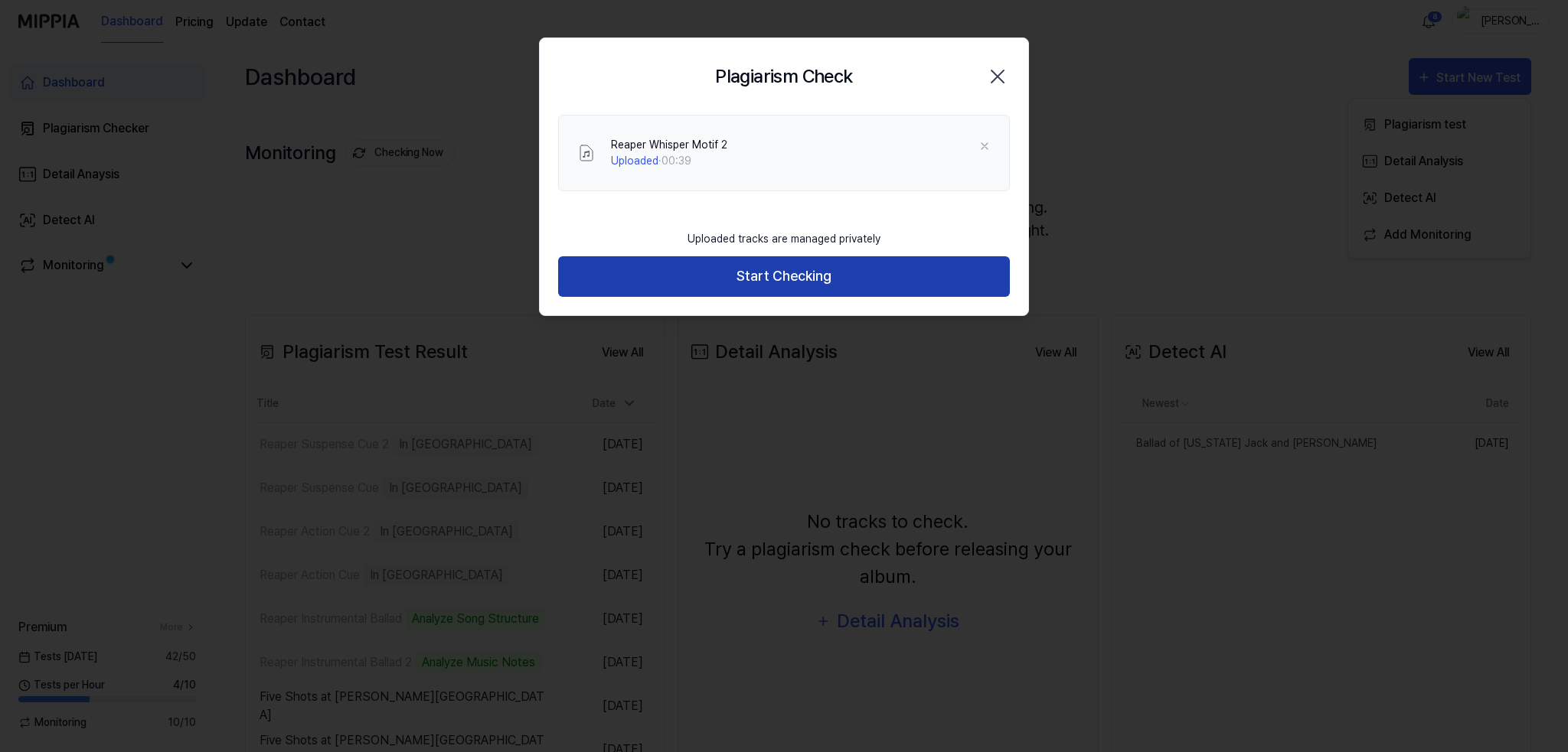
click at [787, 278] on button "Start Checking" at bounding box center [784, 277] width 452 height 41
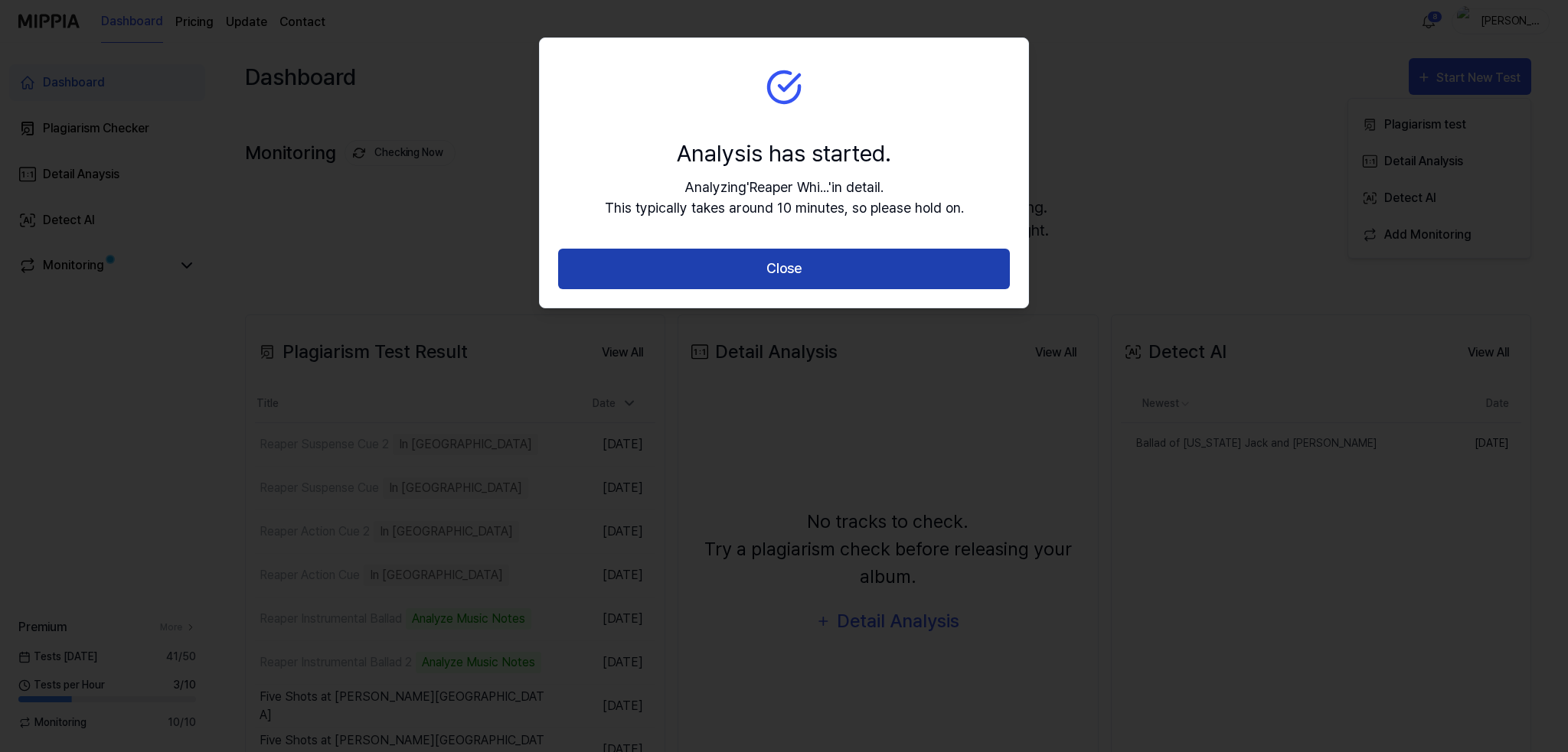
click at [828, 266] on button "Close" at bounding box center [784, 269] width 452 height 41
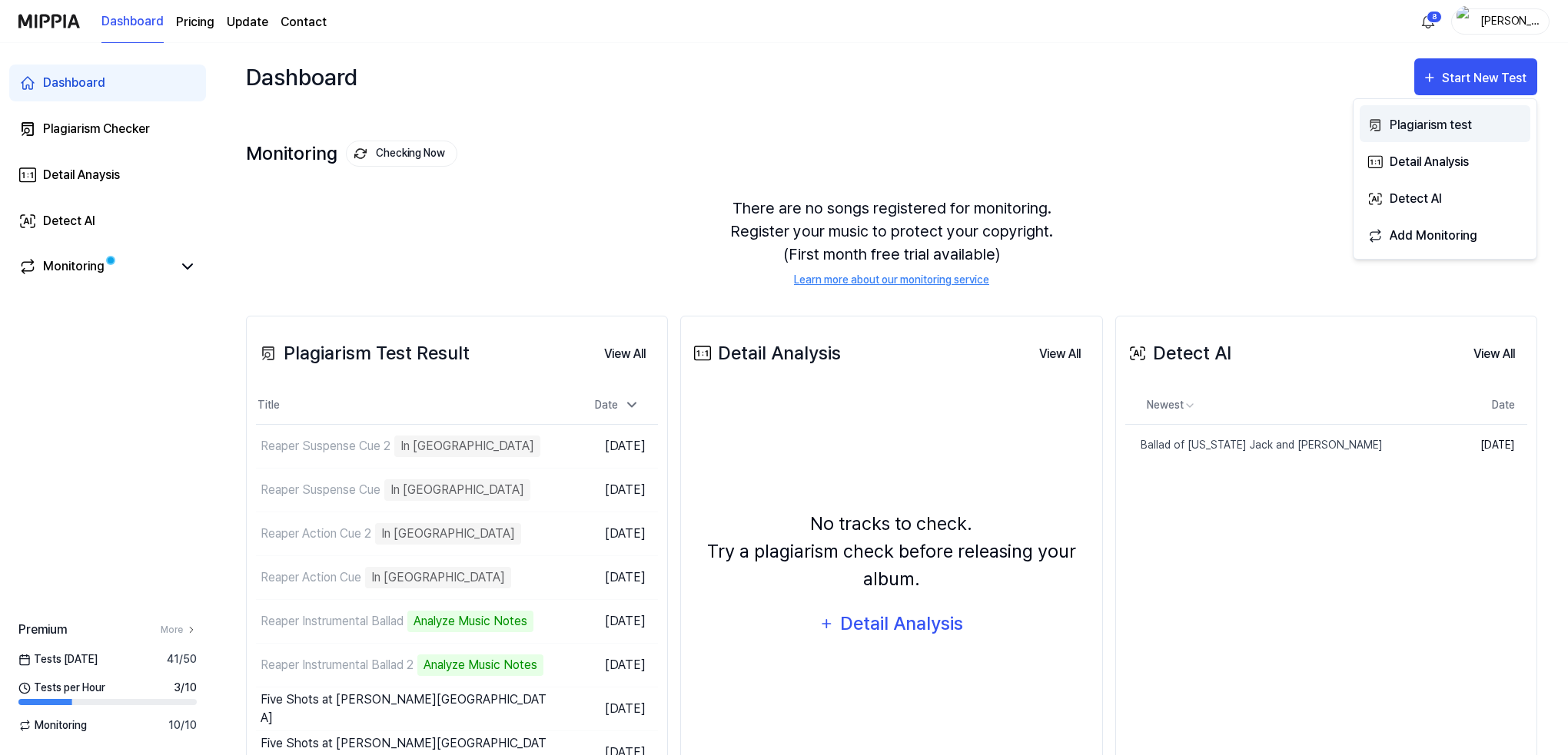
click at [1435, 121] on div "Plagiarism test" at bounding box center [1456, 125] width 134 height 20
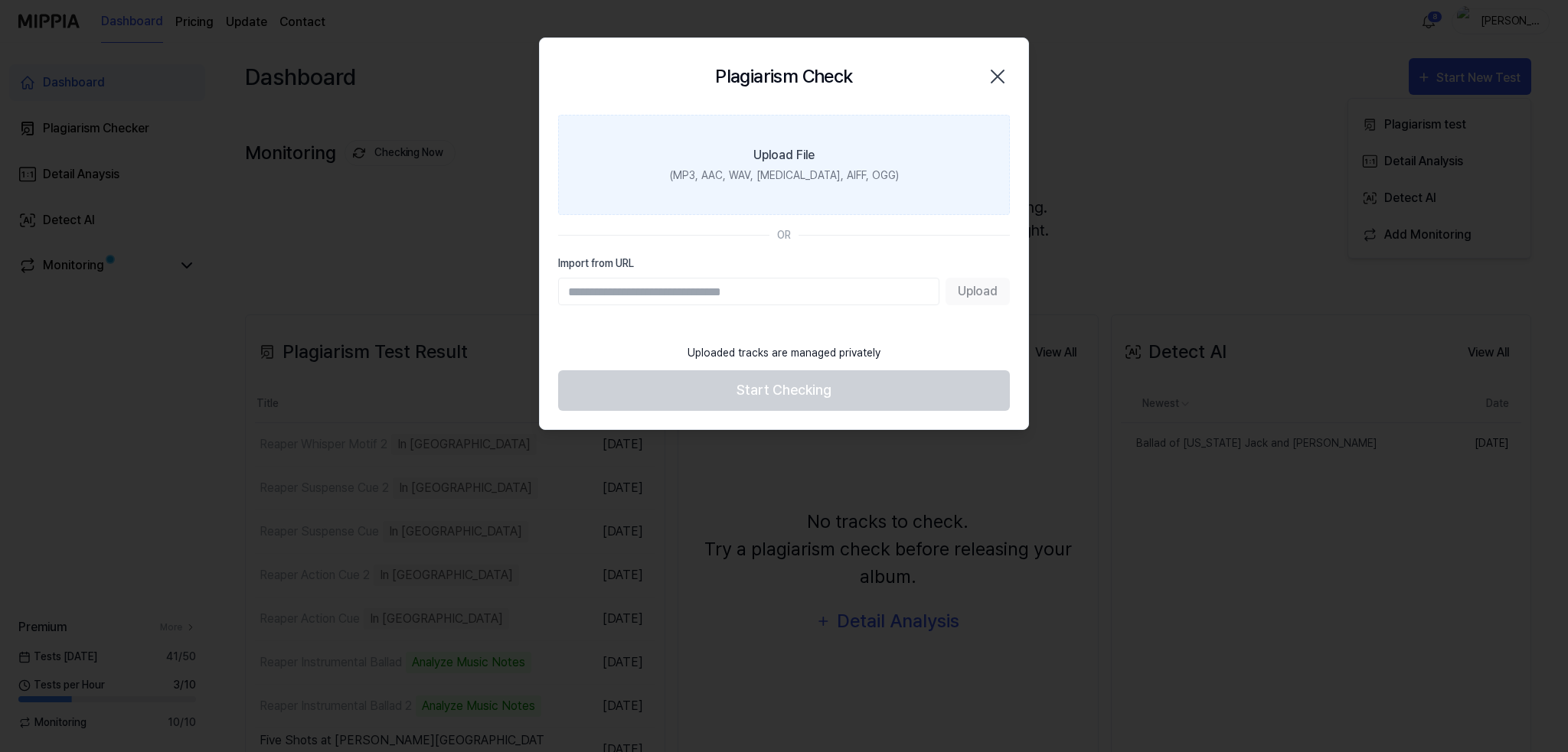
click at [867, 162] on label "Upload File (MP3, AAC, WAV, FLAC, AIFF, OGG)" at bounding box center [784, 164] width 452 height 100
click at [0, 0] on input "Upload File (MP3, AAC, WAV, FLAC, AIFF, OGG)" at bounding box center [0, 0] width 0 height 0
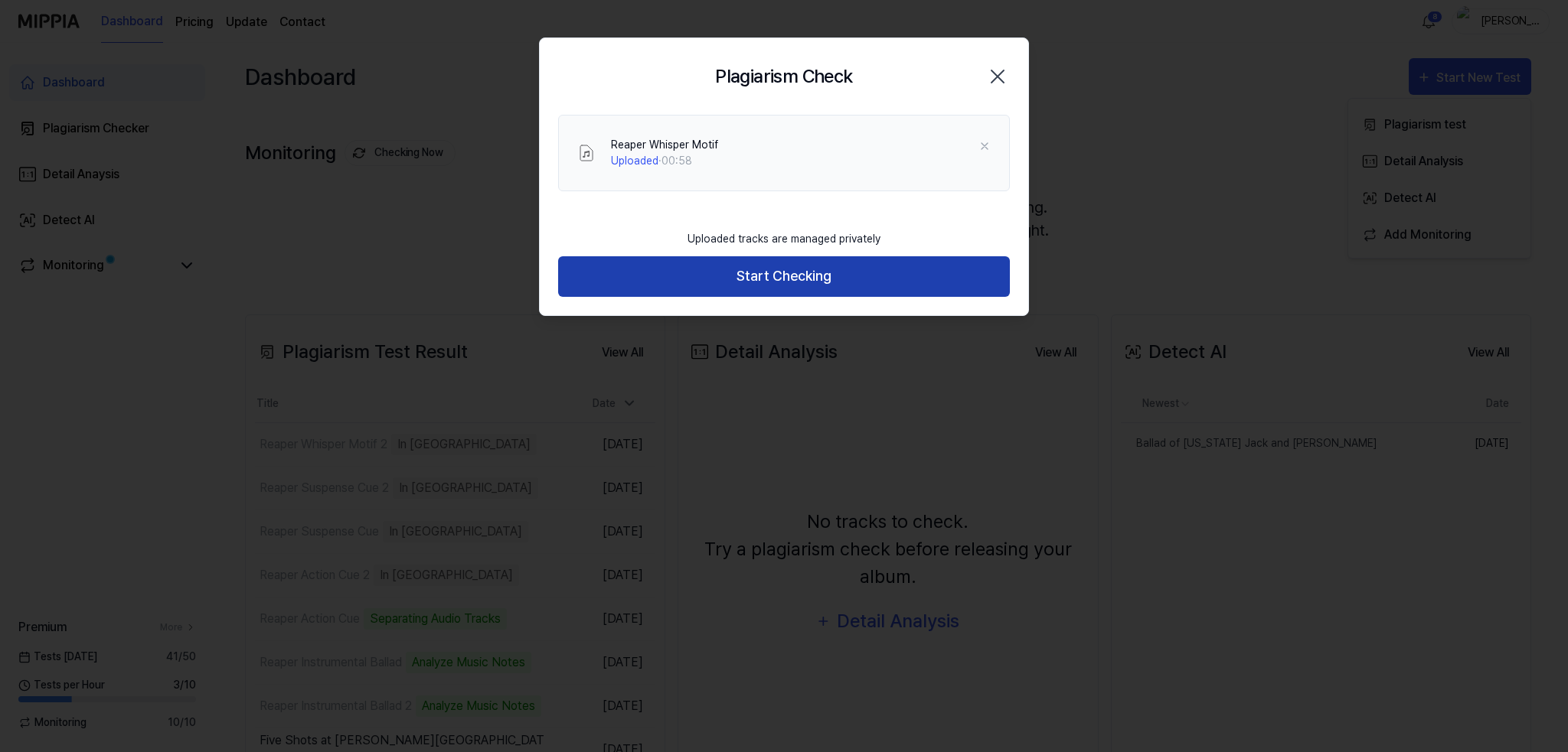
click at [764, 271] on button "Start Checking" at bounding box center [784, 277] width 452 height 41
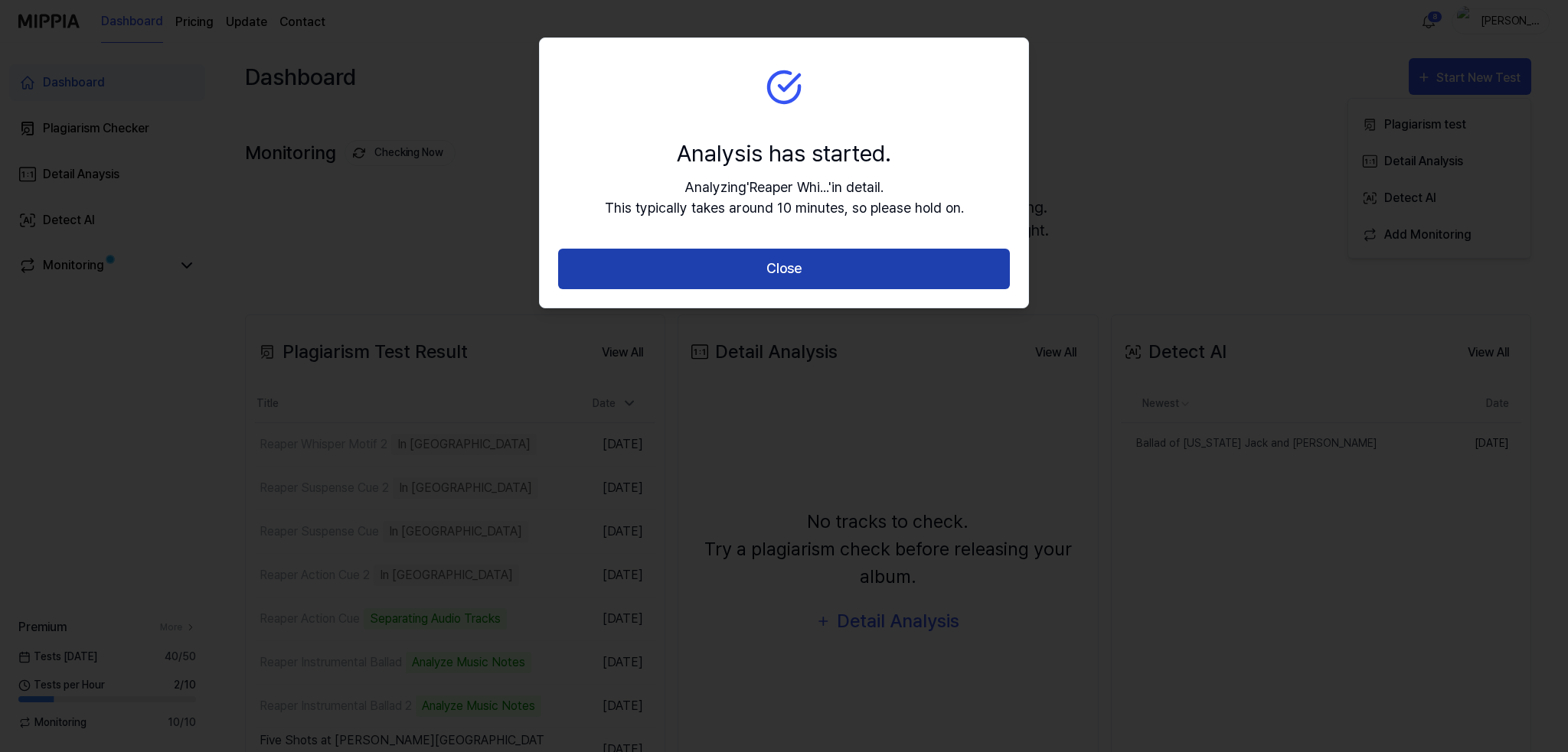
click at [750, 260] on button "Close" at bounding box center [784, 269] width 452 height 41
